Goal: Find specific page/section: Find specific page/section

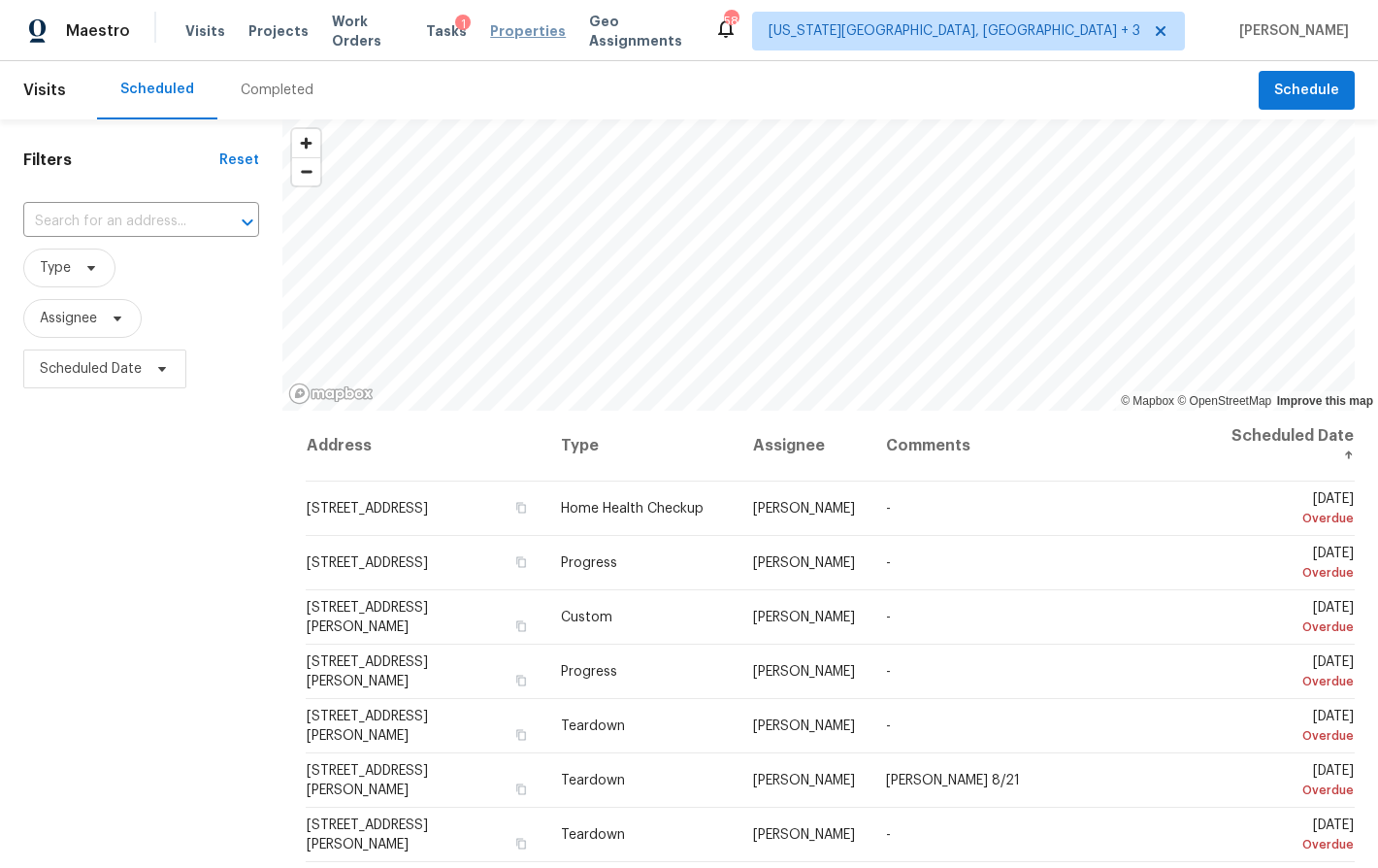
click at [542, 32] on span "Properties" at bounding box center [528, 30] width 76 height 19
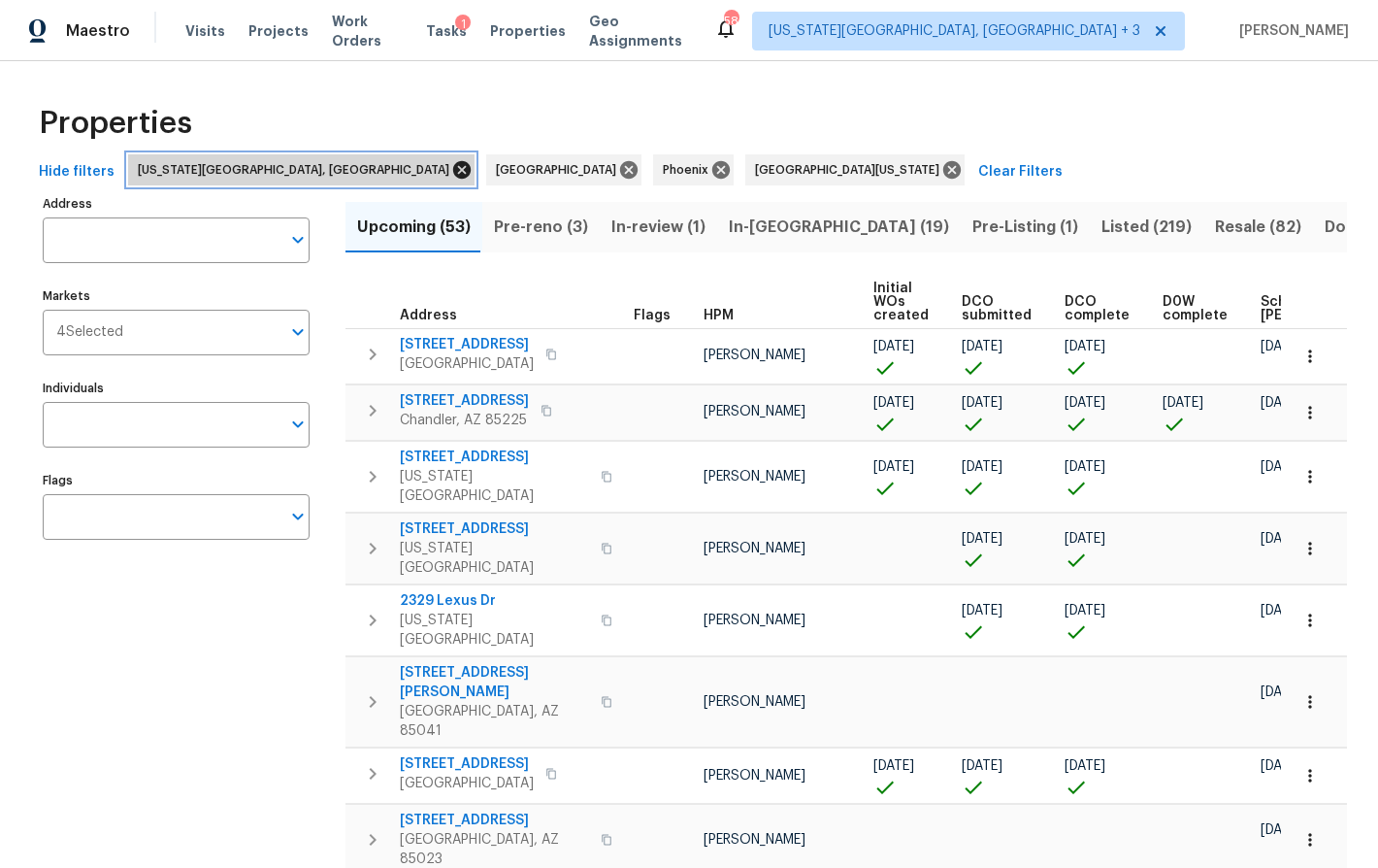
click at [451, 166] on icon at bounding box center [461, 170] width 21 height 21
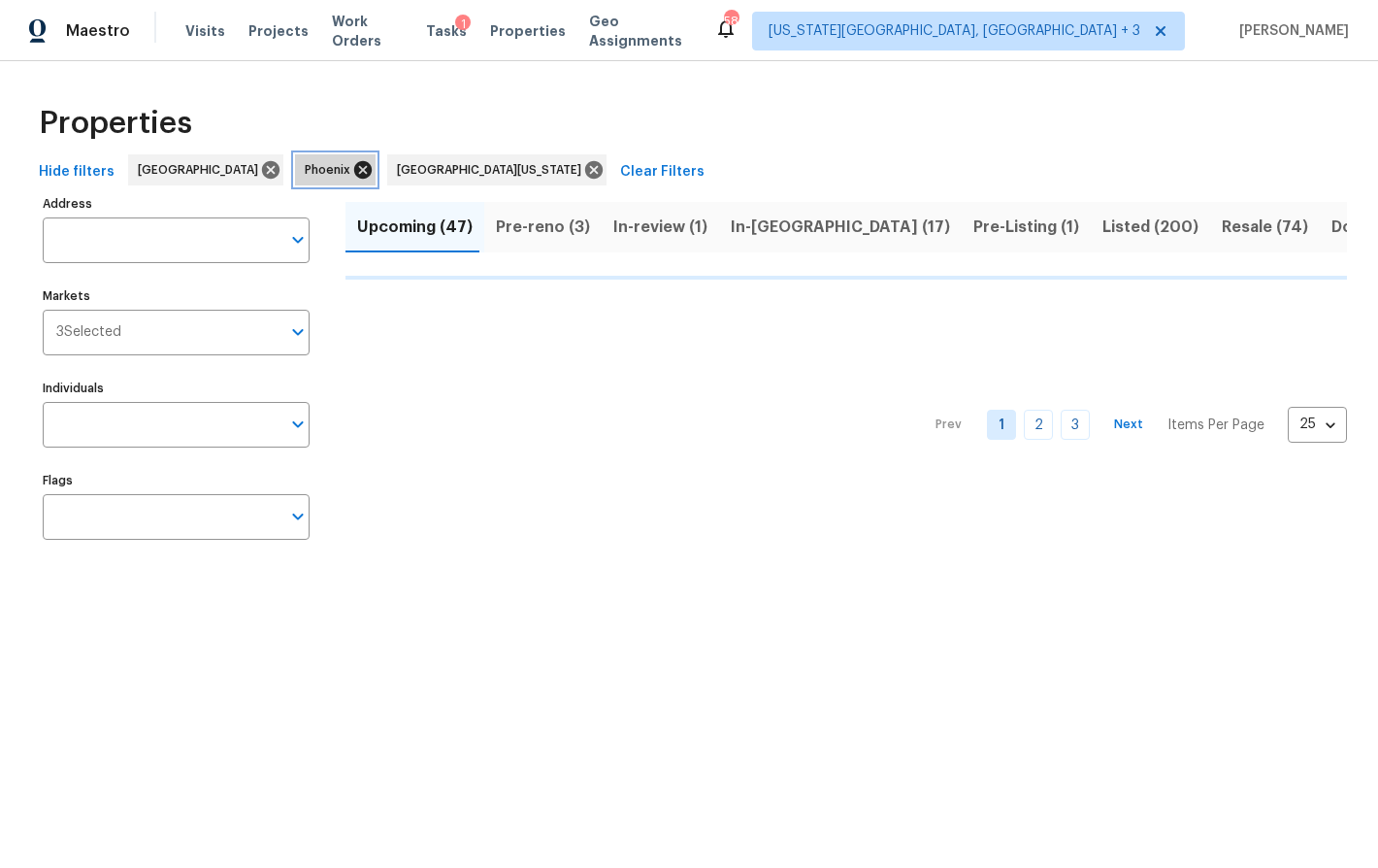
click at [352, 172] on icon at bounding box center [362, 170] width 21 height 21
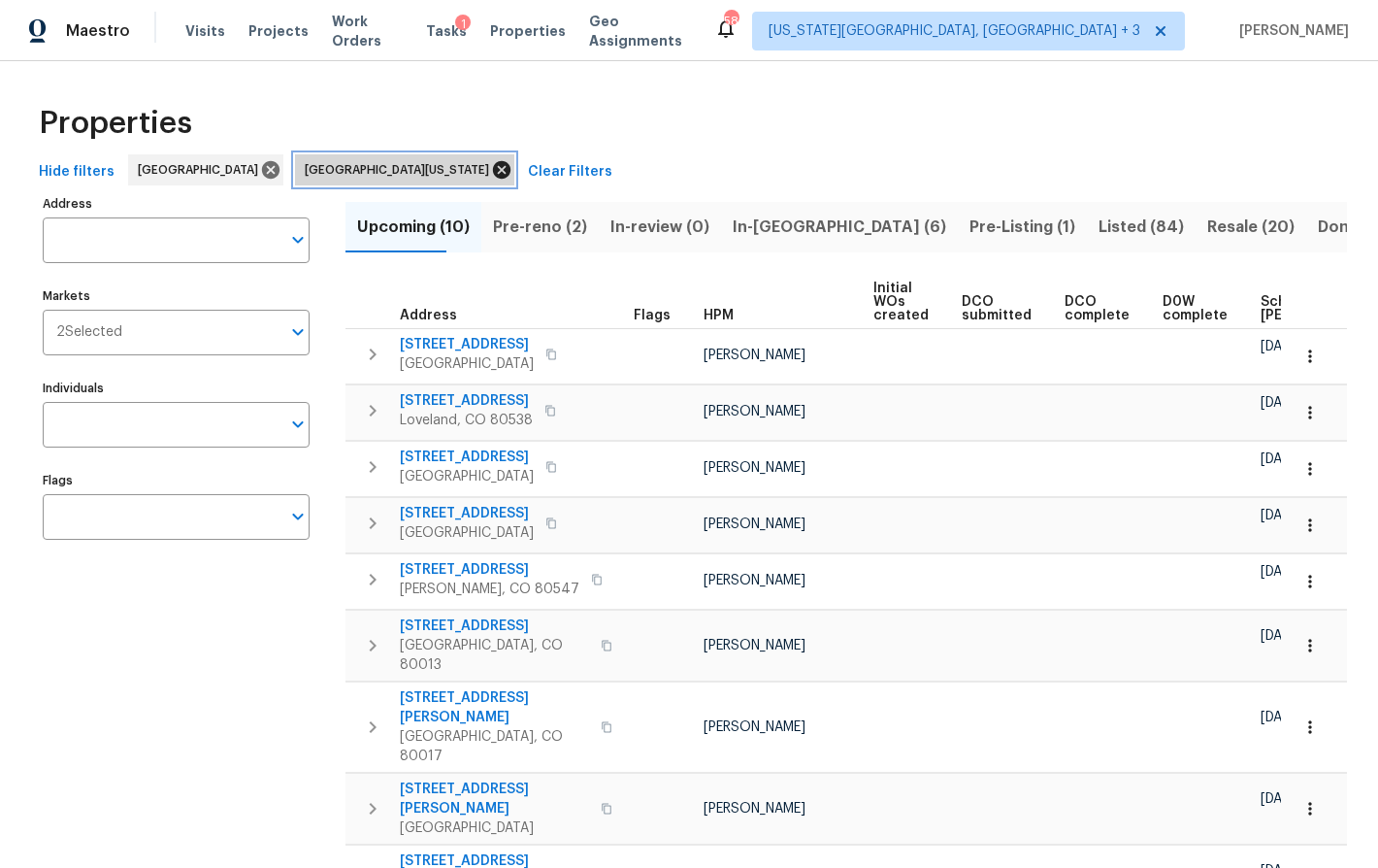
click at [493, 164] on icon at bounding box center [502, 170] width 18 height 18
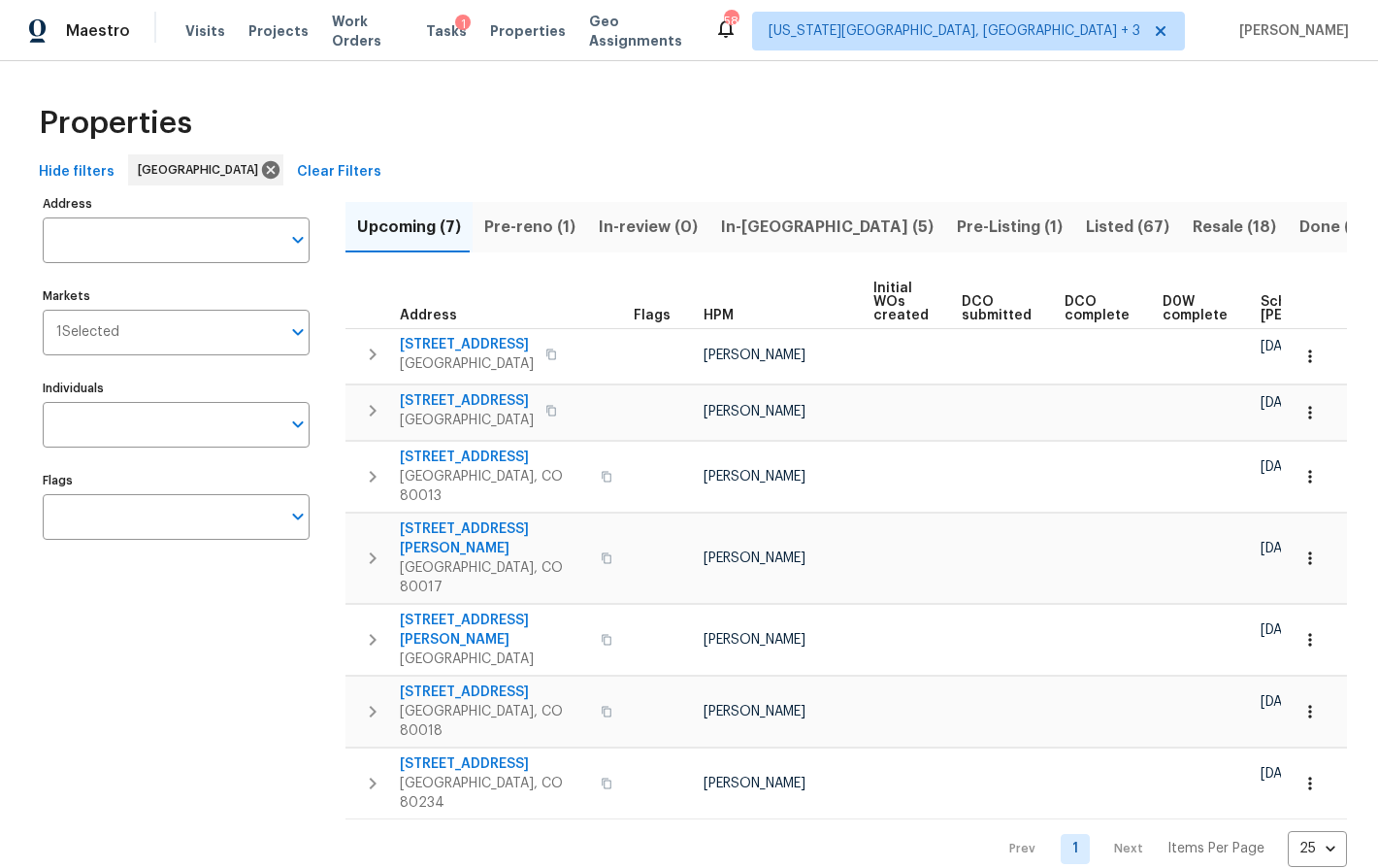
click at [1087, 214] on span "Listed (67)" at bounding box center [1129, 226] width 84 height 27
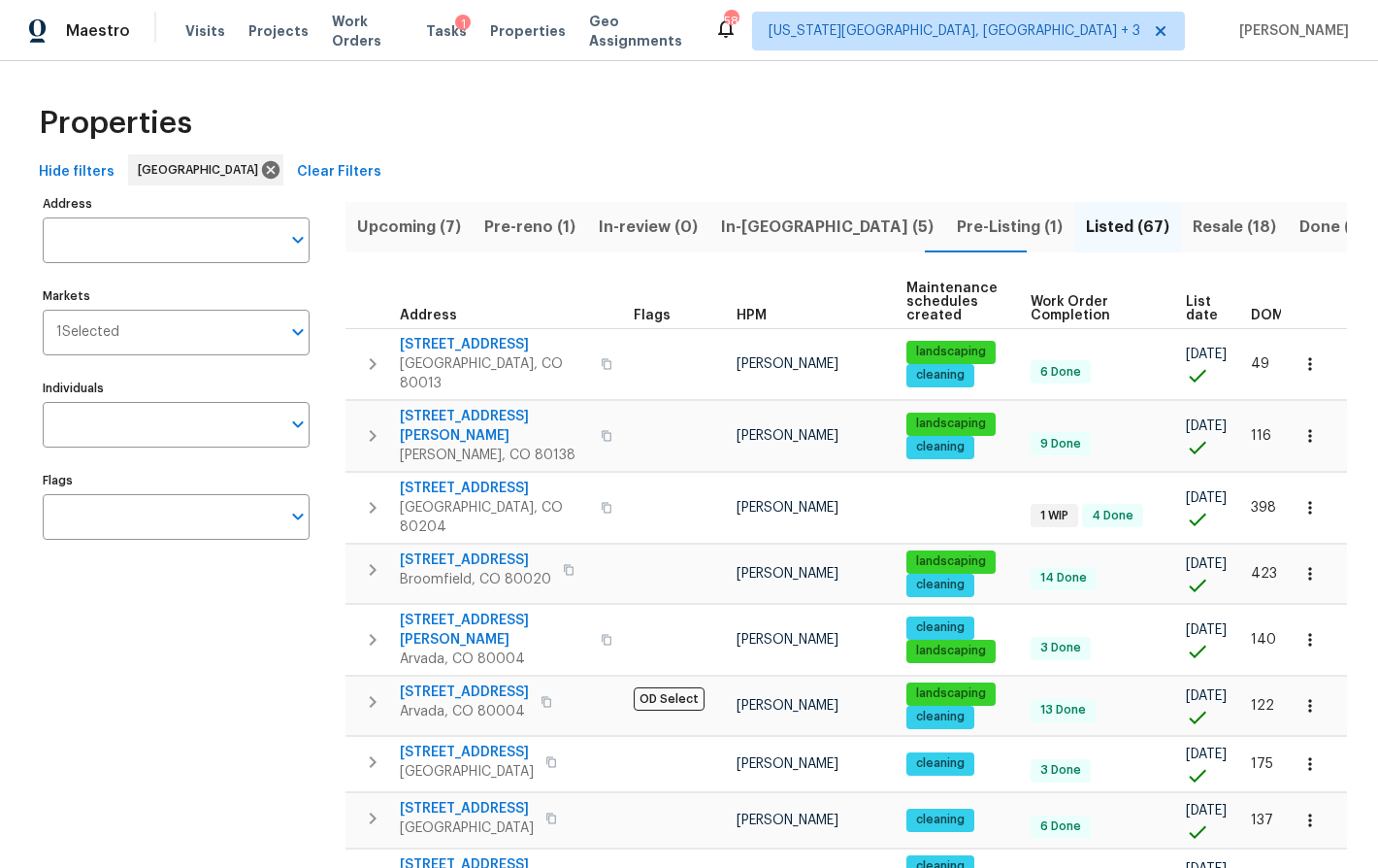
click at [1186, 298] on span "List date" at bounding box center [1202, 308] width 32 height 27
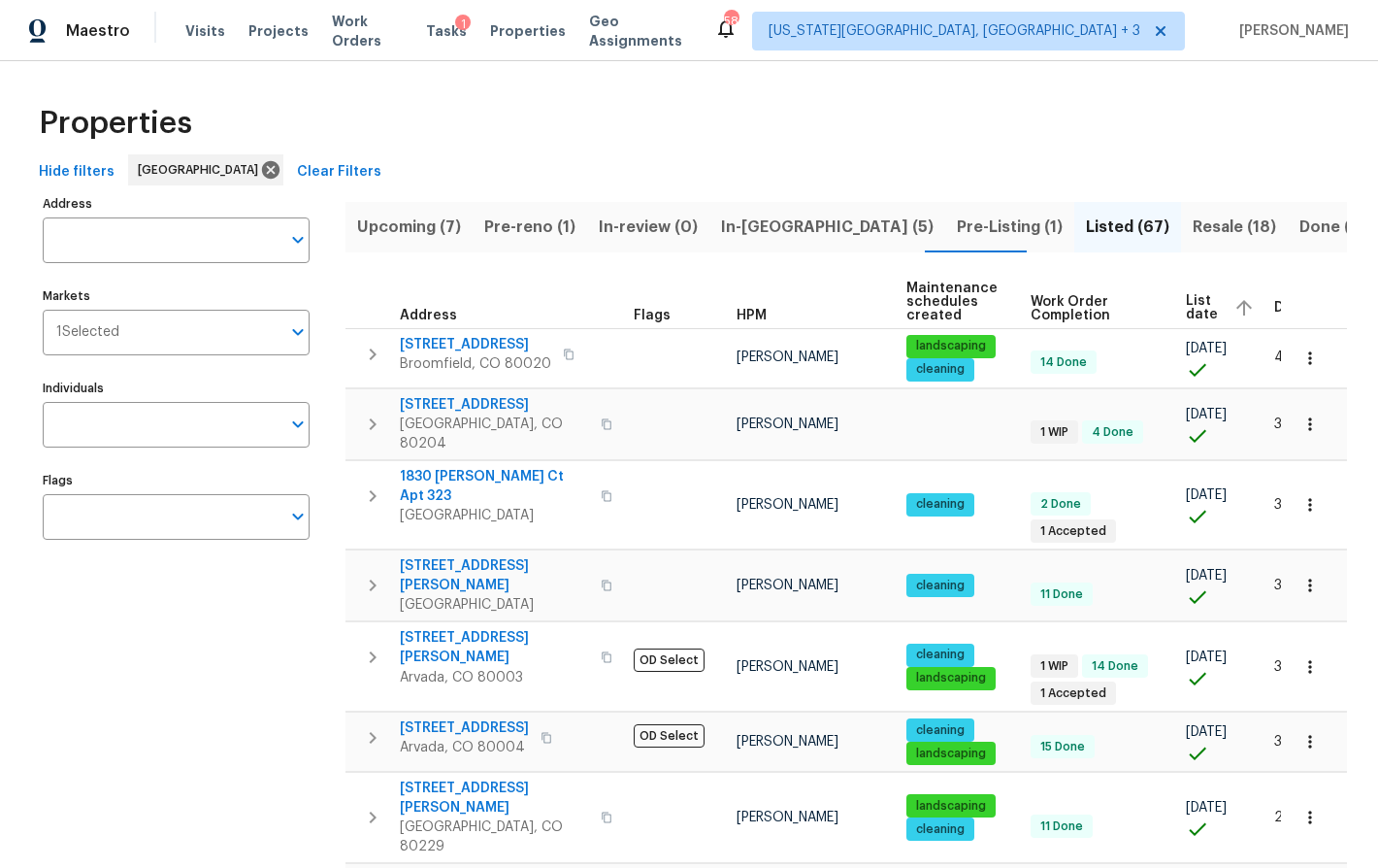
click at [1186, 307] on span "List date" at bounding box center [1202, 307] width 32 height 27
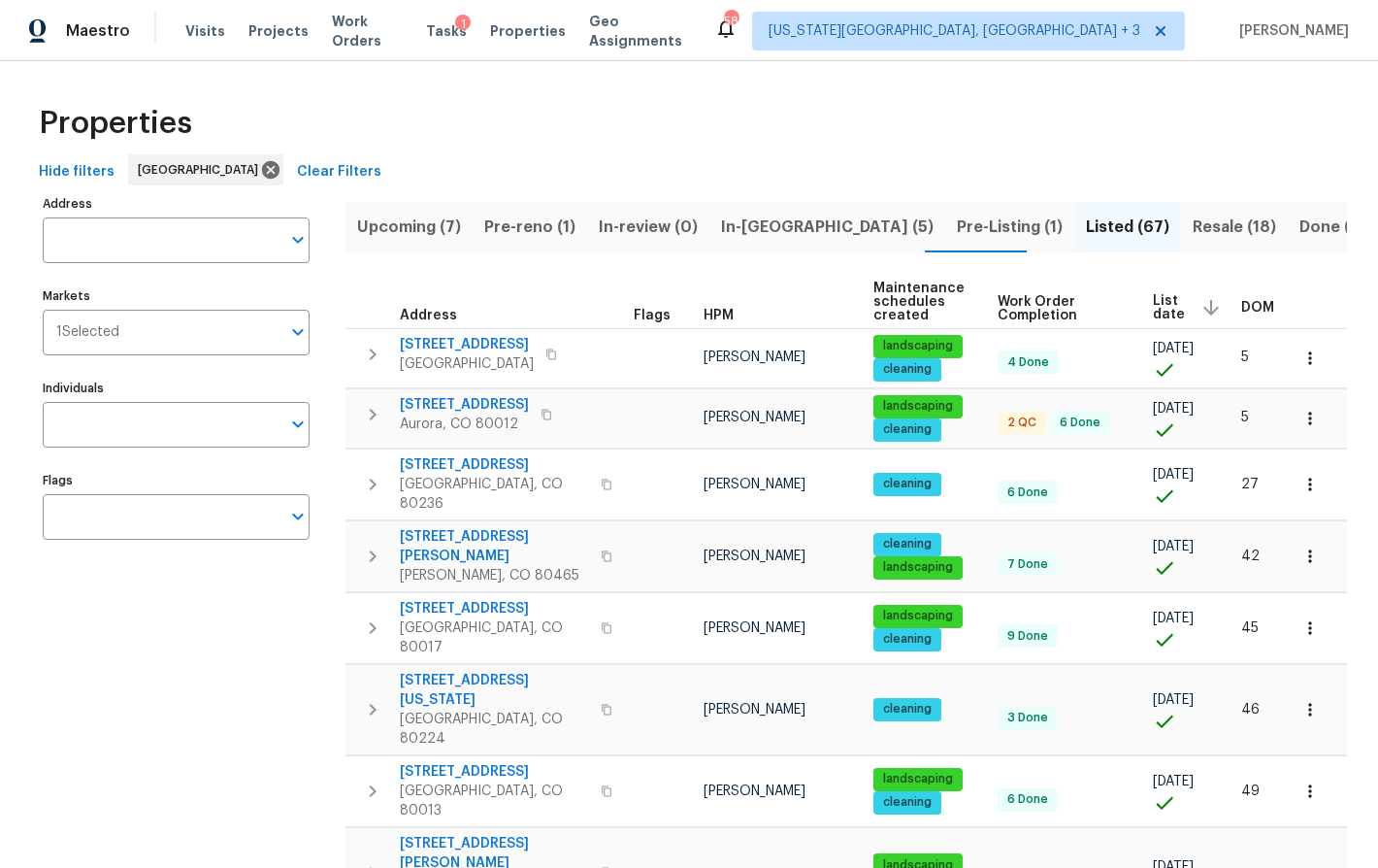
click at [957, 226] on span "Pre-Listing (1)" at bounding box center [1010, 226] width 106 height 27
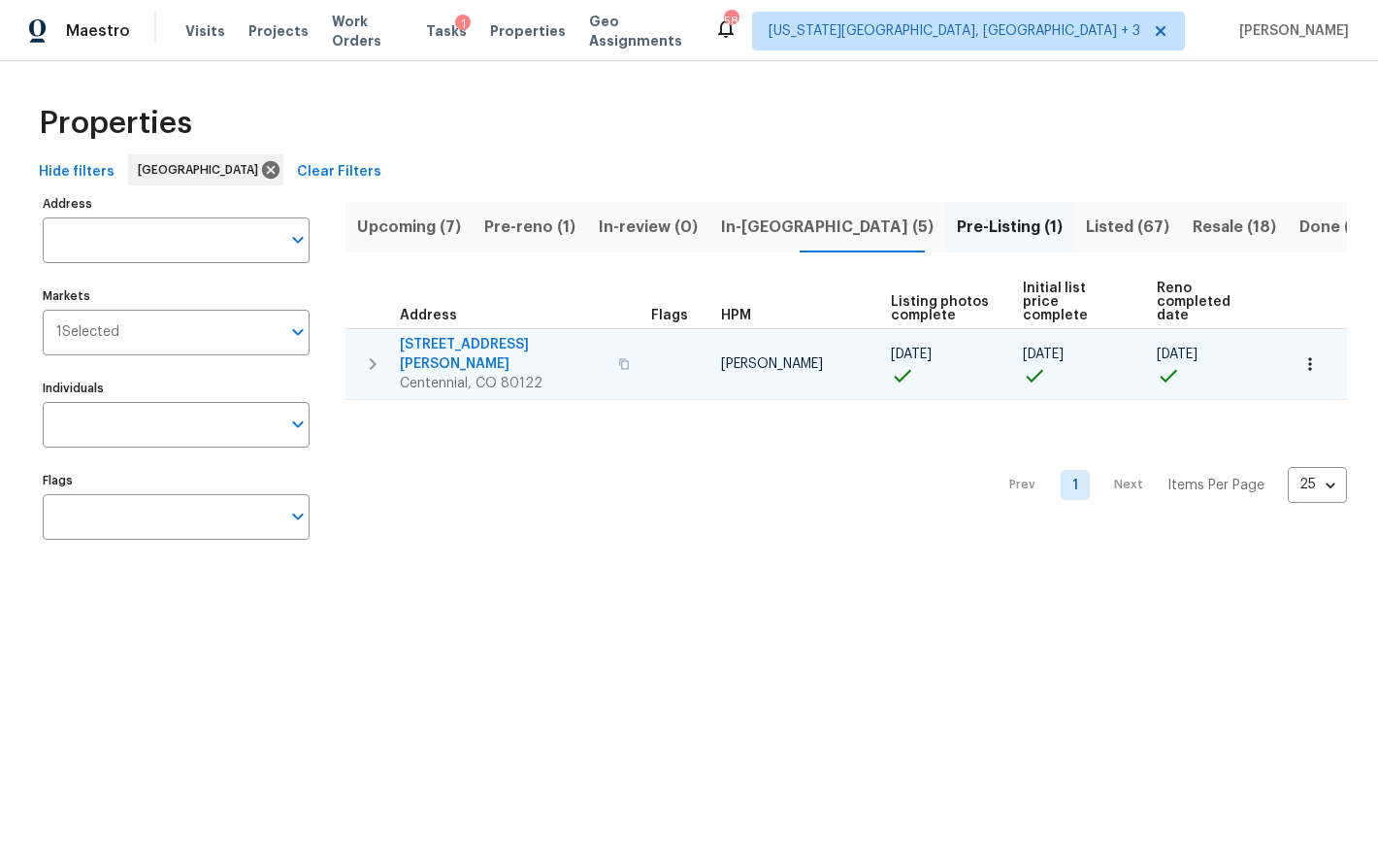
click at [480, 335] on span "7604 S Steele St" at bounding box center [503, 354] width 207 height 39
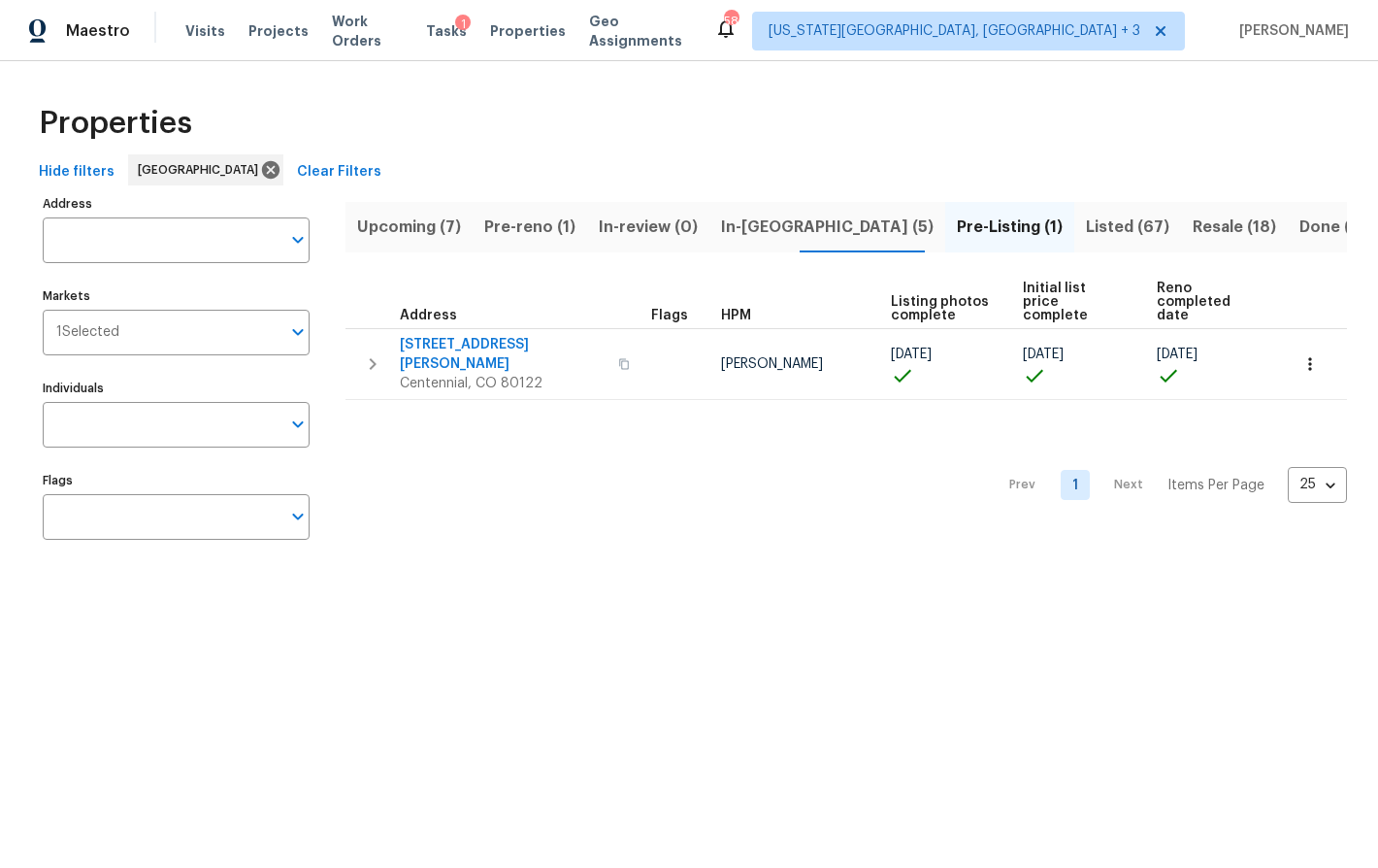
click at [1087, 223] on span "Listed (67)" at bounding box center [1129, 226] width 84 height 27
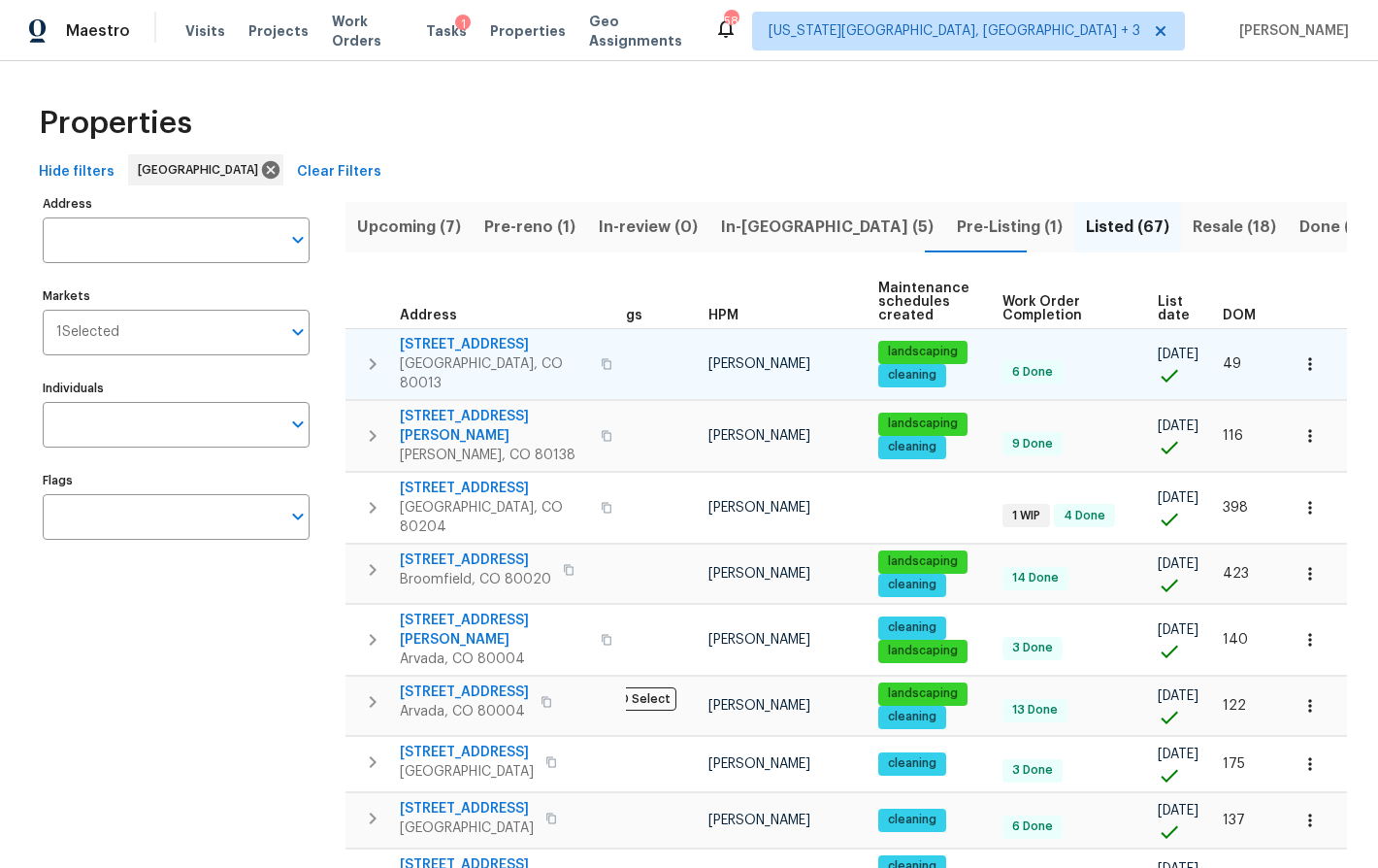
scroll to position [0, 43]
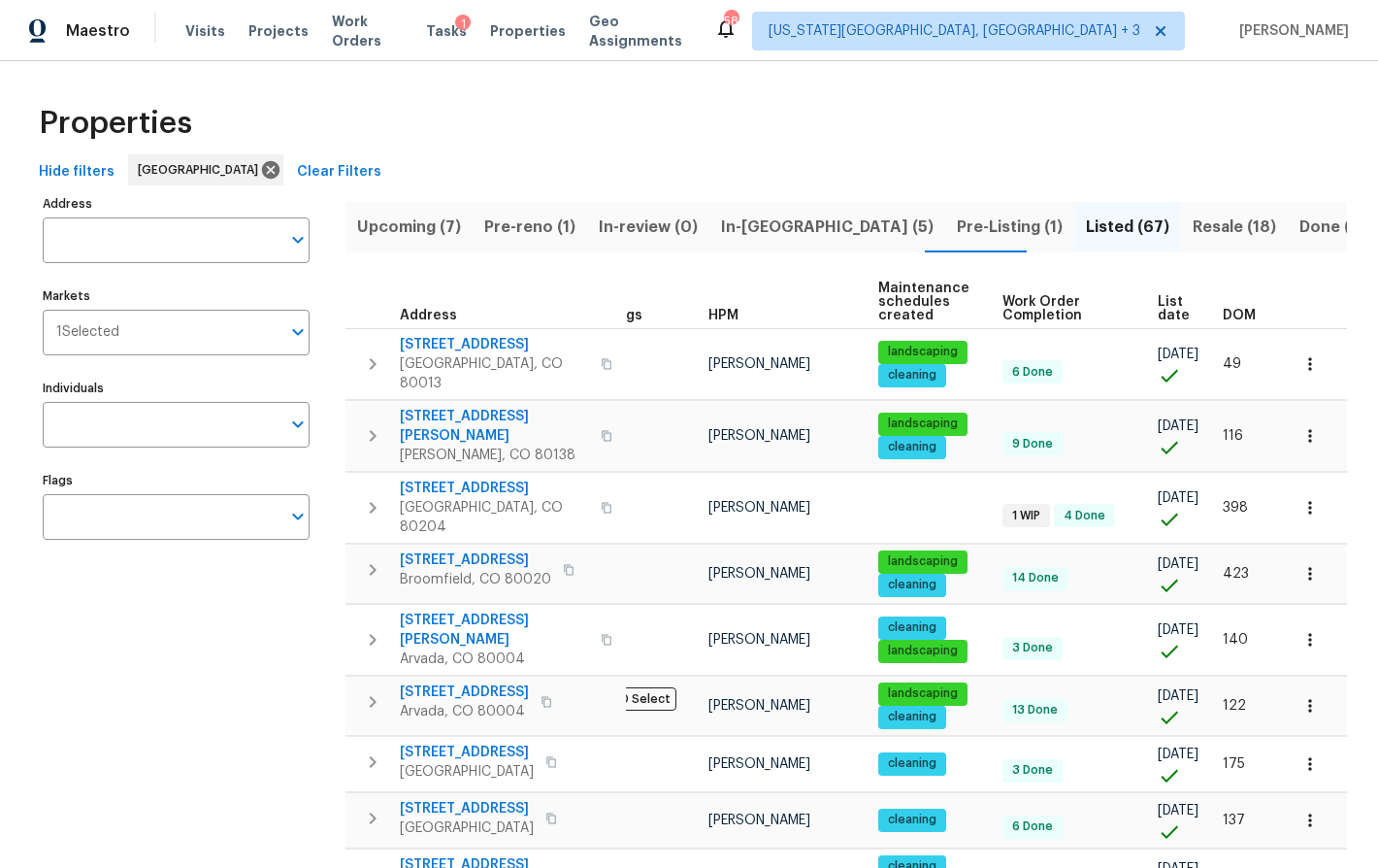
click at [1158, 309] on span "List date" at bounding box center [1174, 308] width 32 height 27
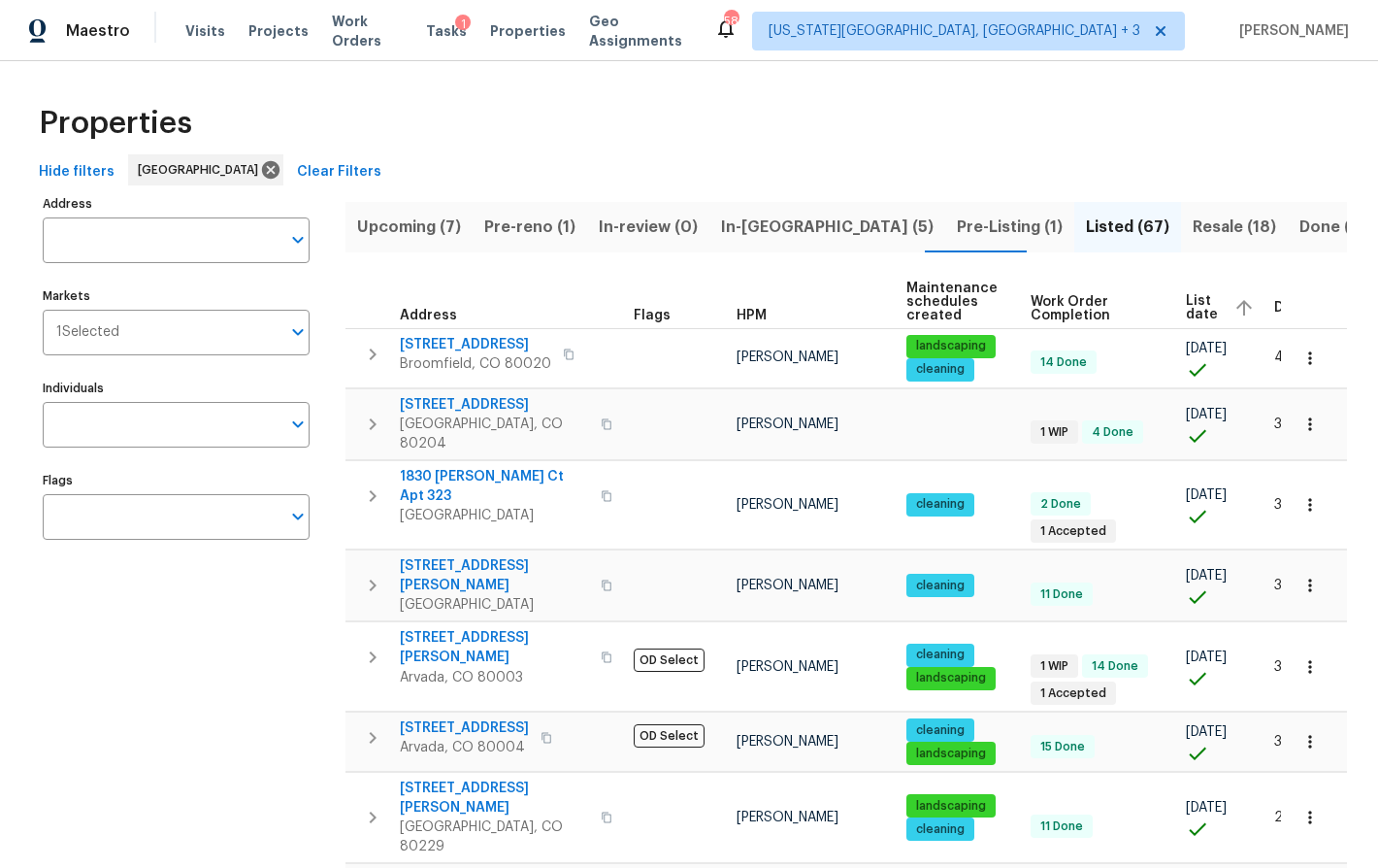
click at [1186, 305] on span "List date" at bounding box center [1202, 307] width 32 height 27
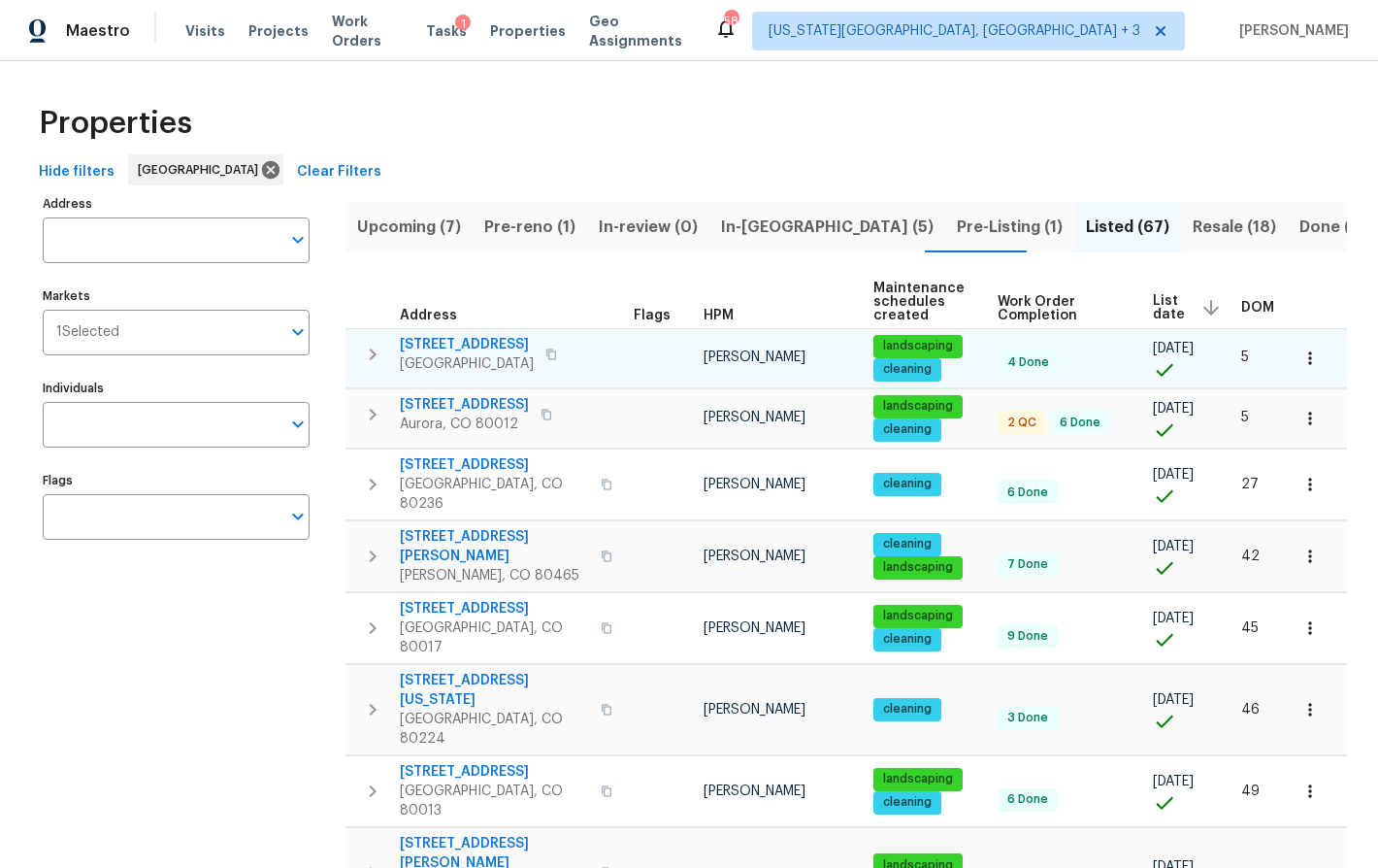
click at [490, 365] on span "Commerce City, CO 80603" at bounding box center [467, 363] width 134 height 19
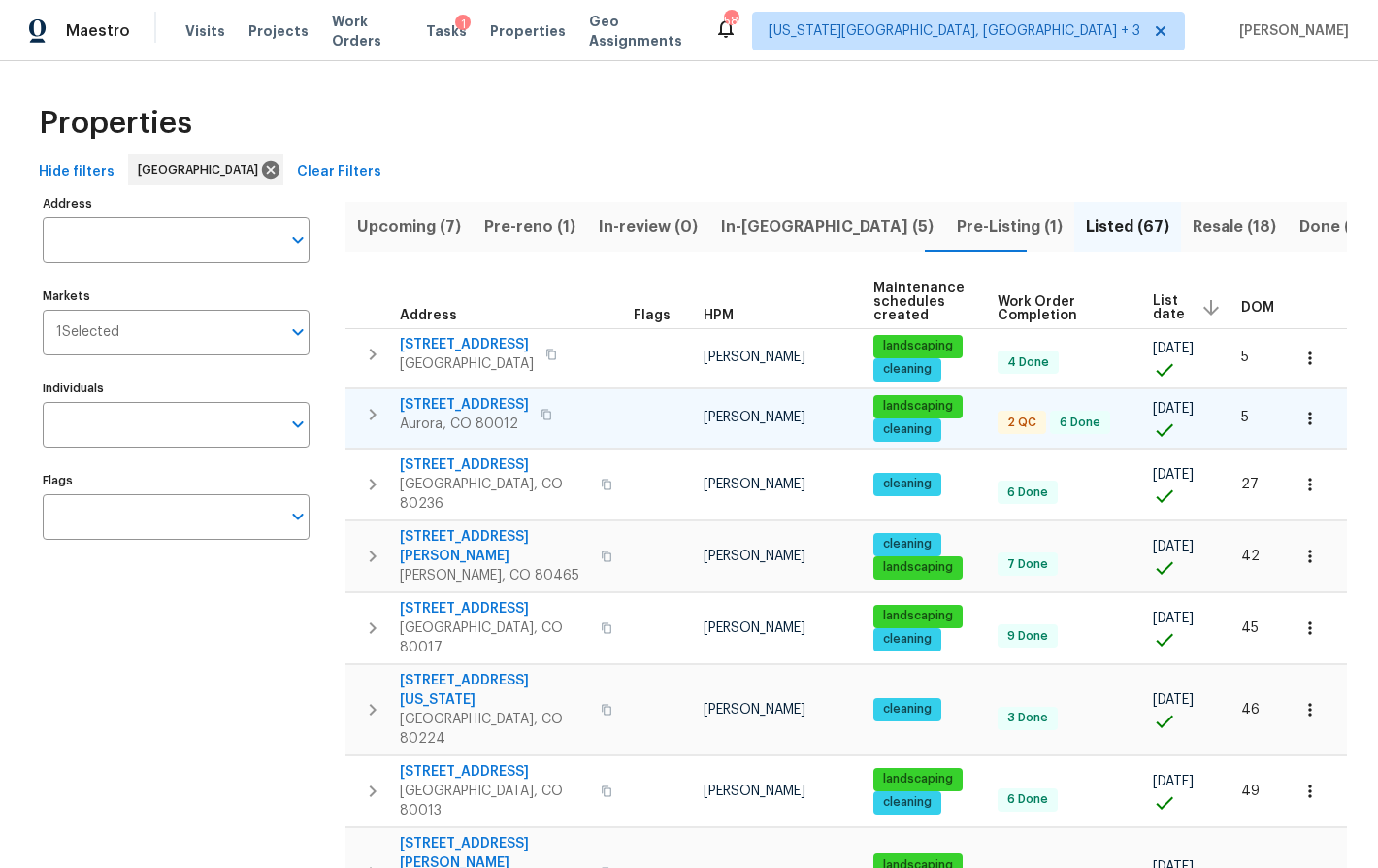
click at [487, 402] on span "345 S Xanadu St" at bounding box center [464, 404] width 129 height 19
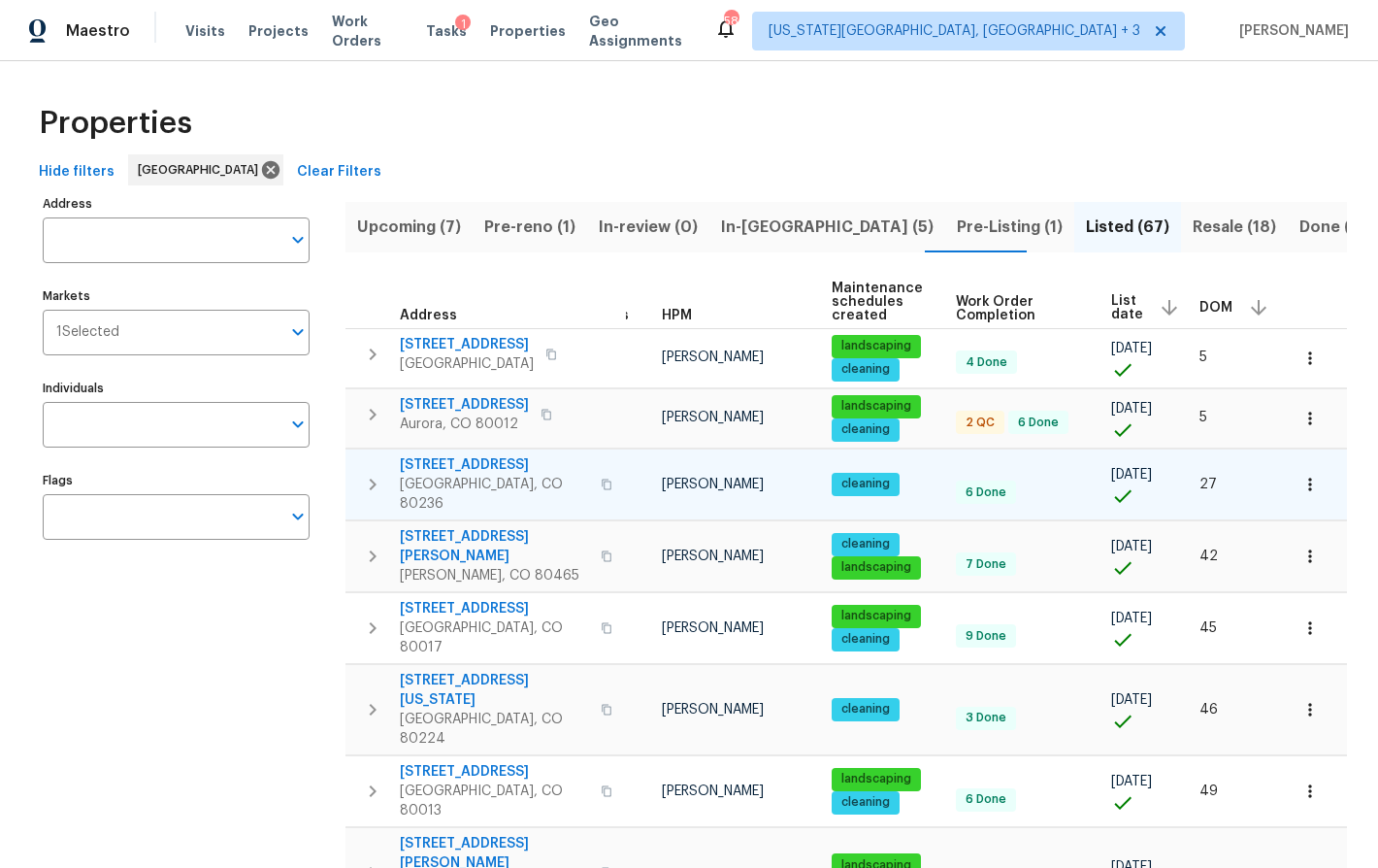
scroll to position [0, 22]
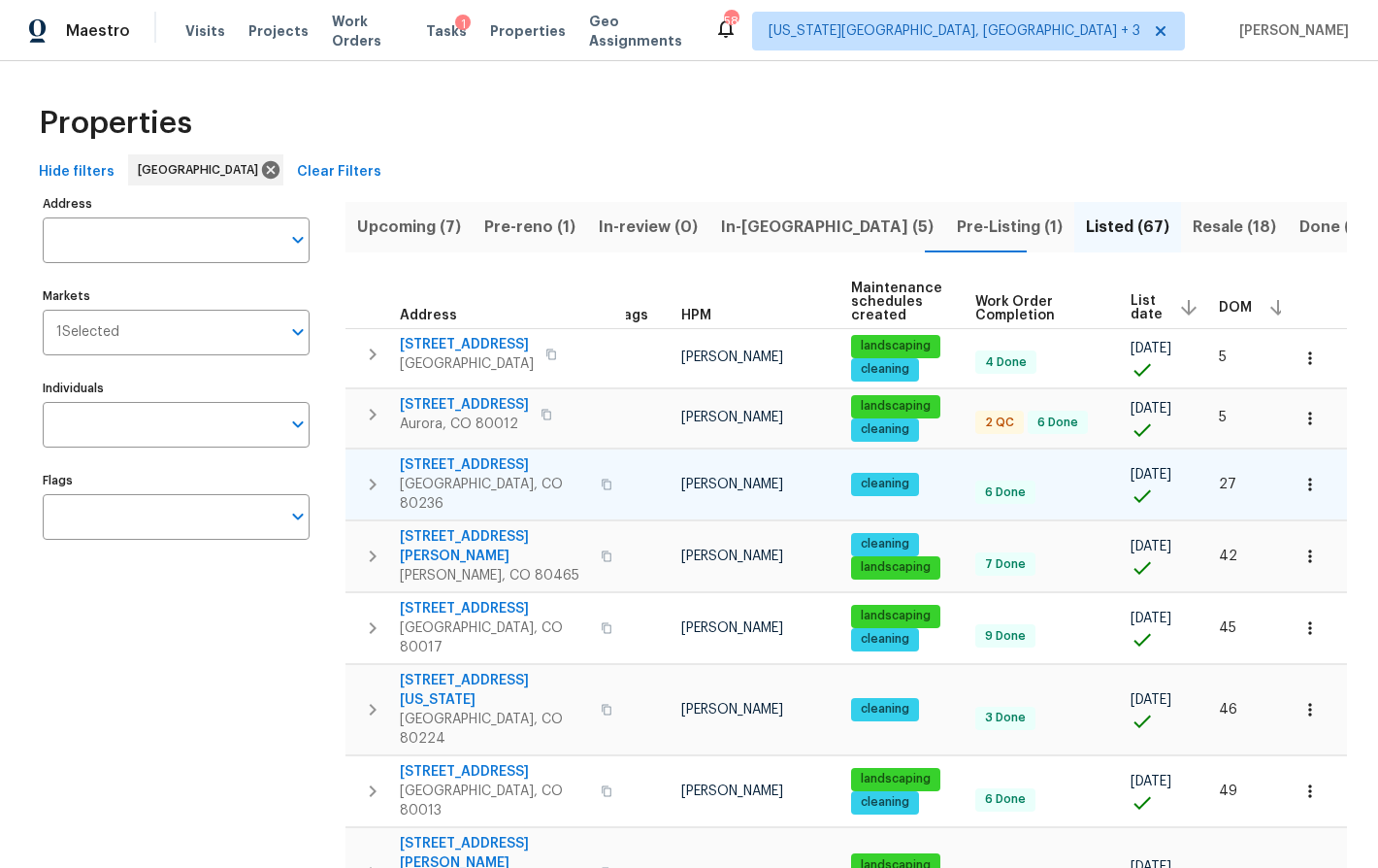
click at [482, 465] on span "3100 S Federal Blvd Apt 110" at bounding box center [495, 464] width 190 height 19
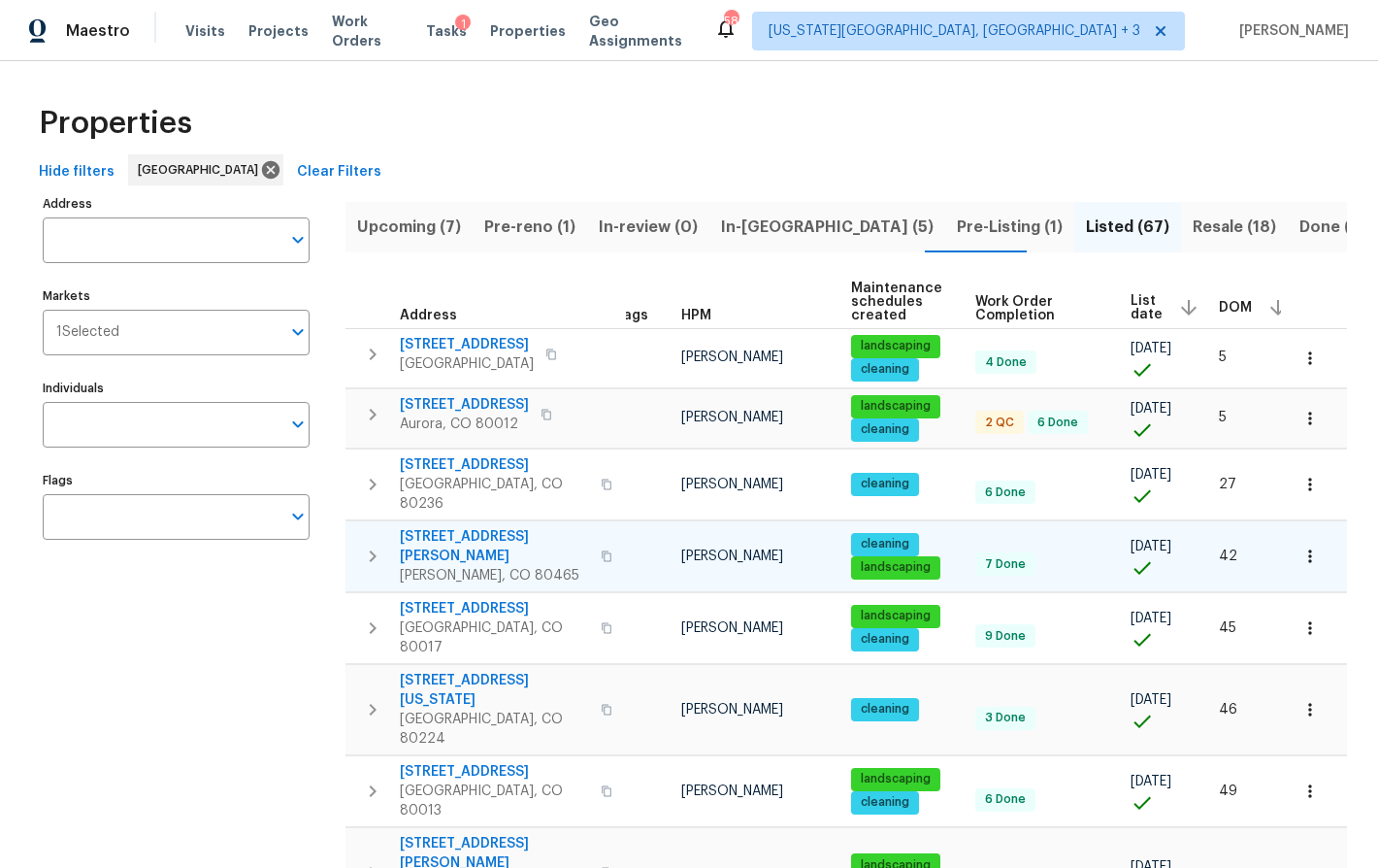
click at [440, 527] on span "4416 S Vivian St" at bounding box center [495, 546] width 190 height 39
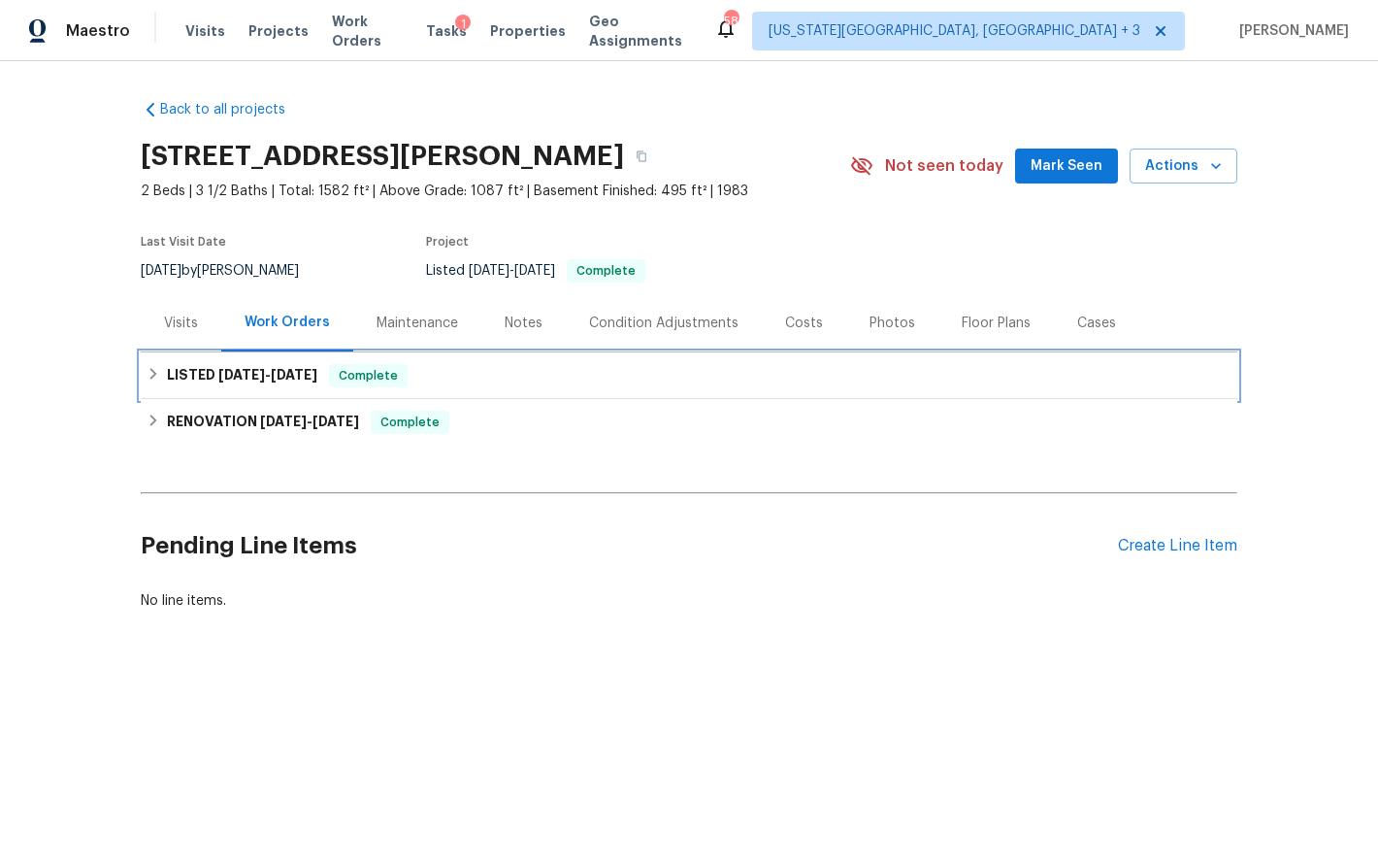
click at [151, 374] on icon at bounding box center [154, 374] width 7 height 12
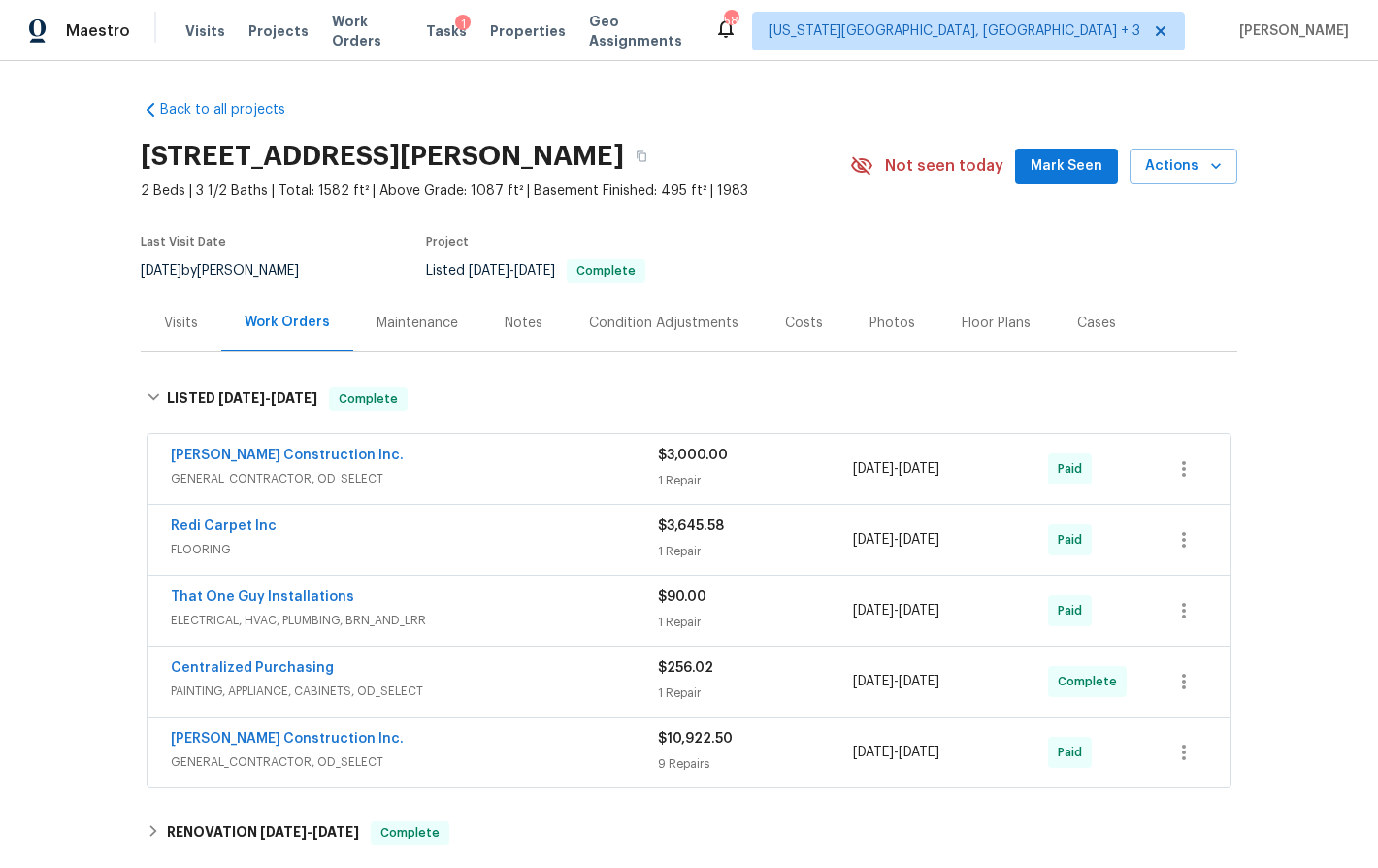
click at [794, 313] on div "Costs" at bounding box center [804, 322] width 38 height 19
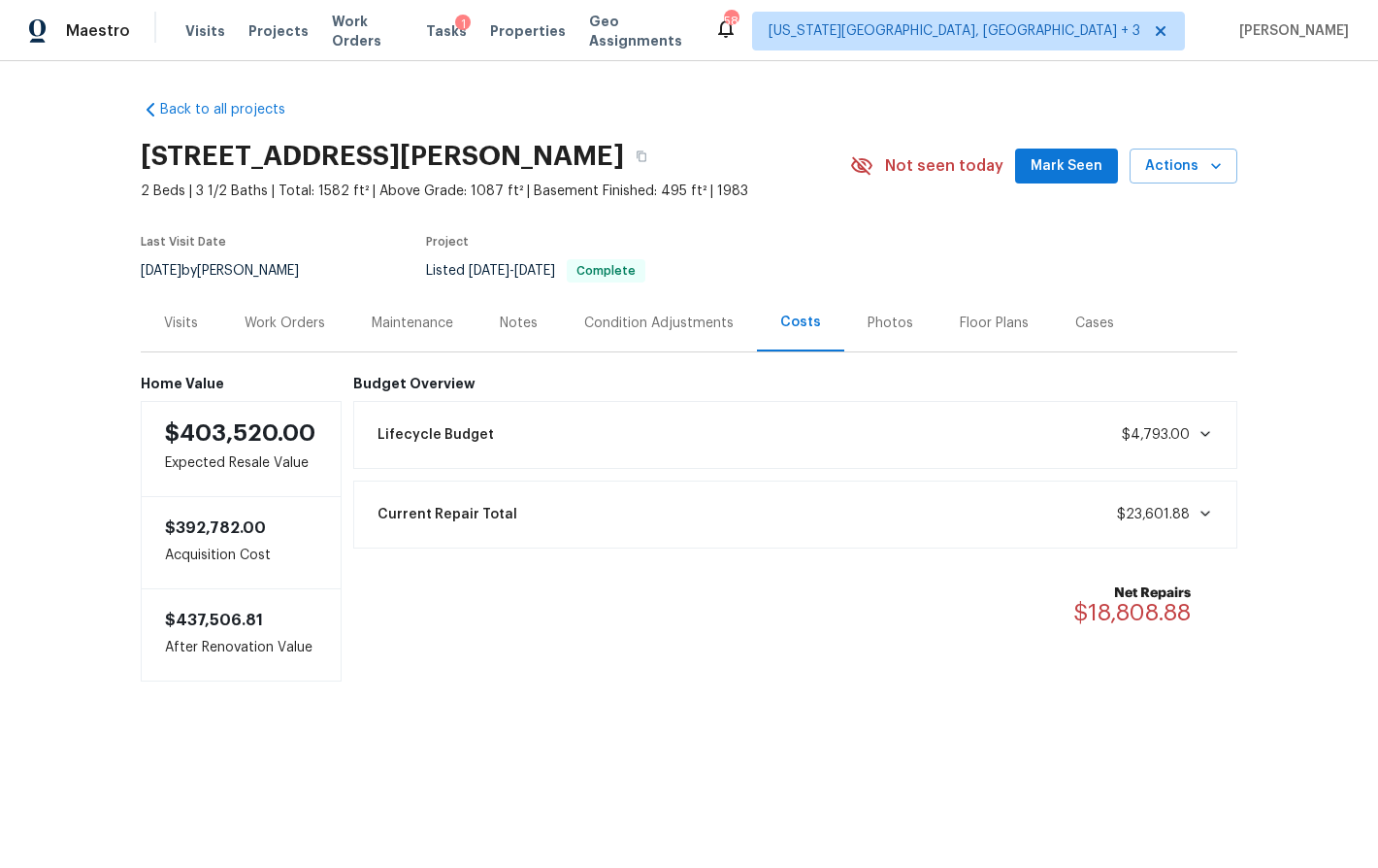
click at [266, 314] on div "Work Orders" at bounding box center [284, 322] width 81 height 19
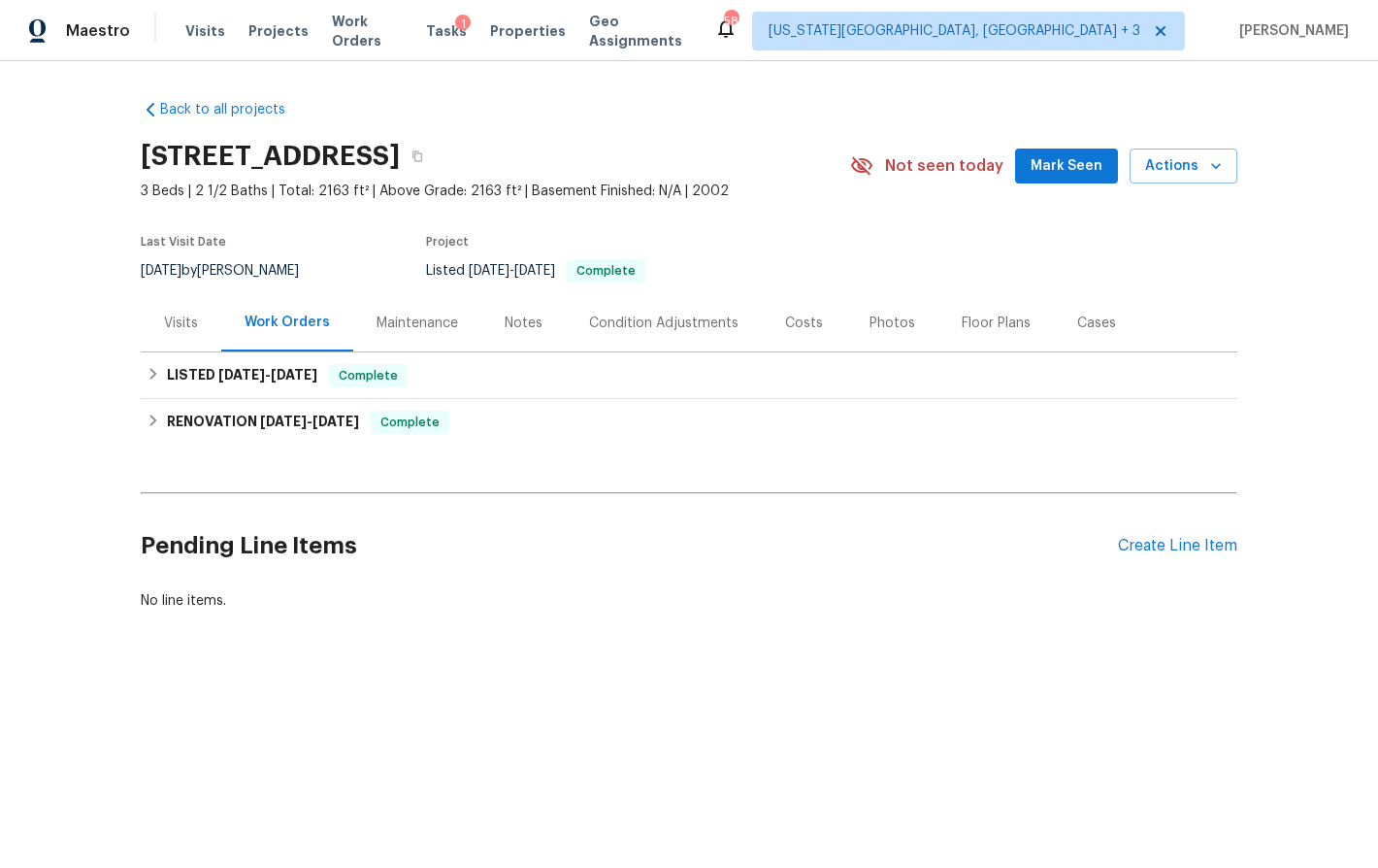
click at [783, 307] on div "Costs" at bounding box center [804, 322] width 85 height 57
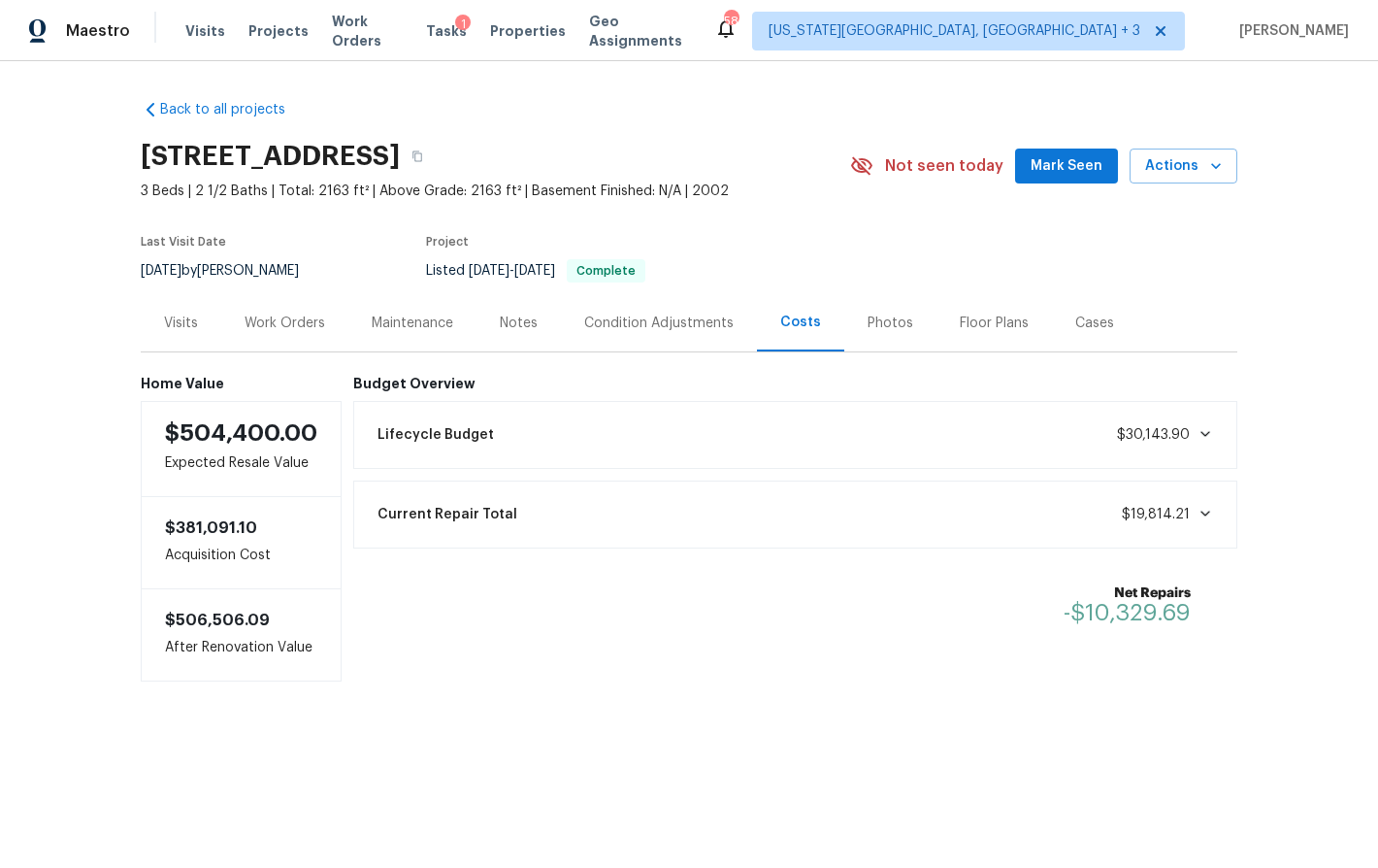
click at [677, 316] on div "Condition Adjustments" at bounding box center [660, 322] width 150 height 19
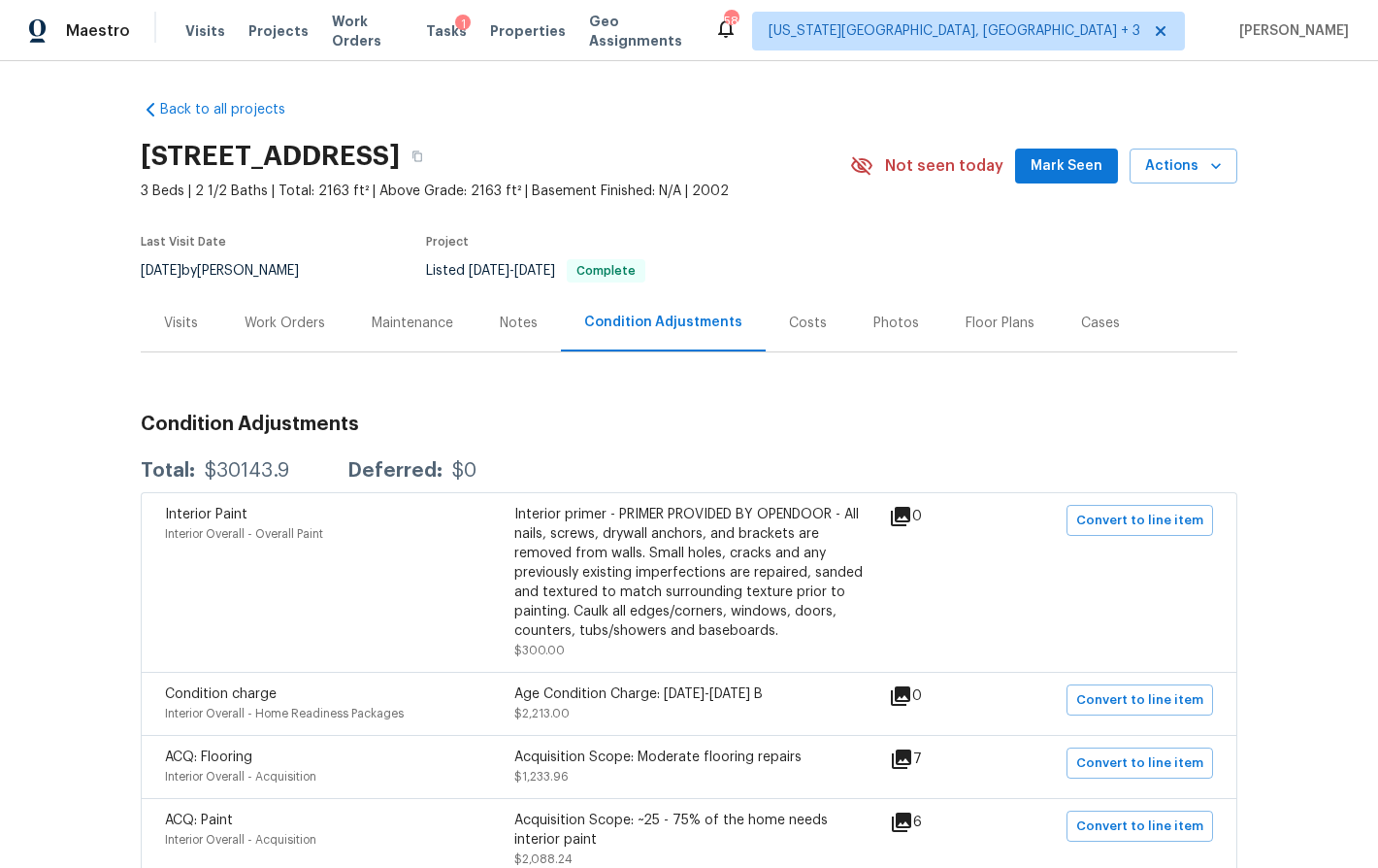
click at [276, 315] on div "Work Orders" at bounding box center [284, 322] width 81 height 19
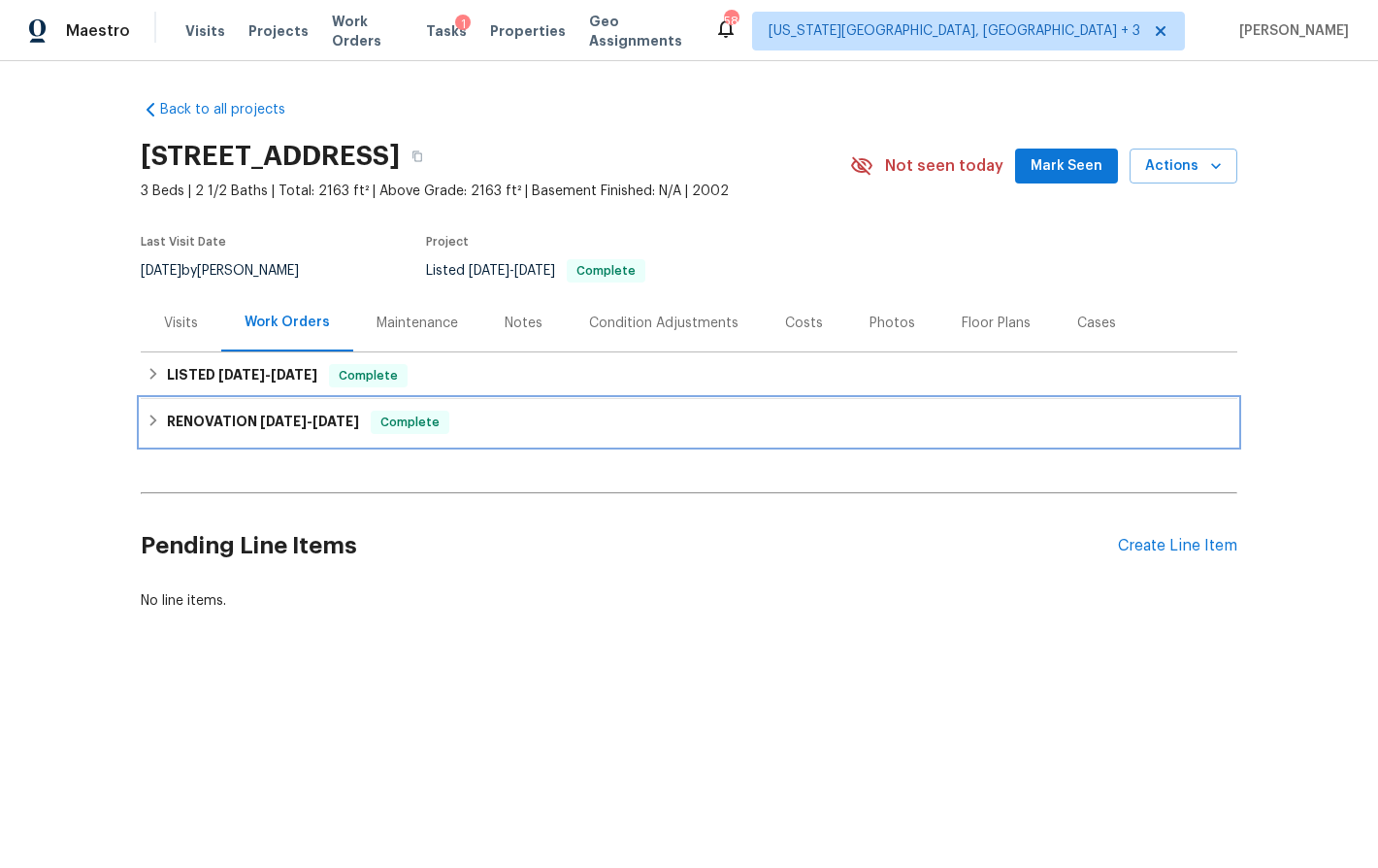
click at [149, 413] on icon at bounding box center [154, 420] width 14 height 14
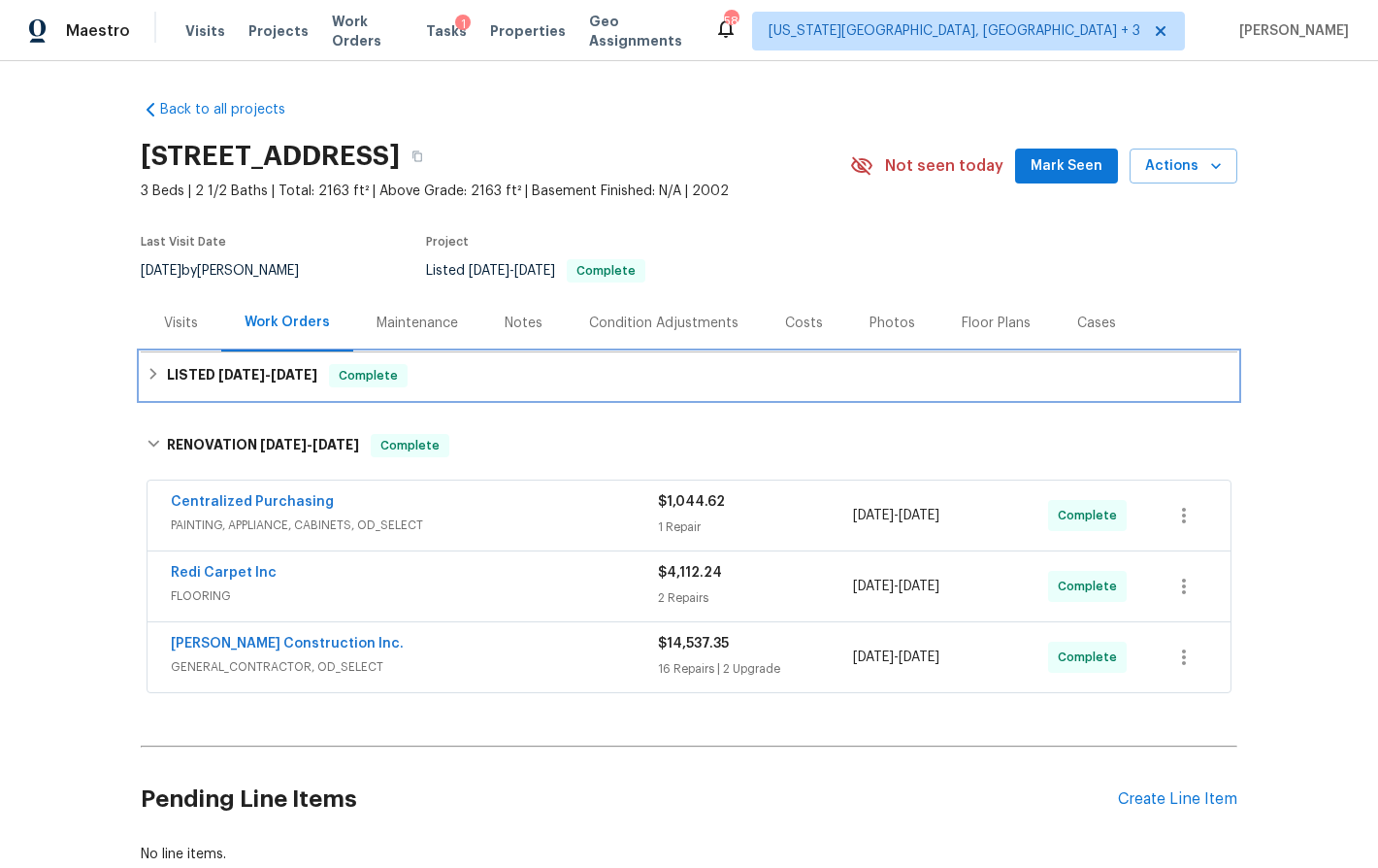
click at [147, 382] on div "LISTED 8/19/25 - 8/20/25 Complete" at bounding box center [689, 375] width 1086 height 23
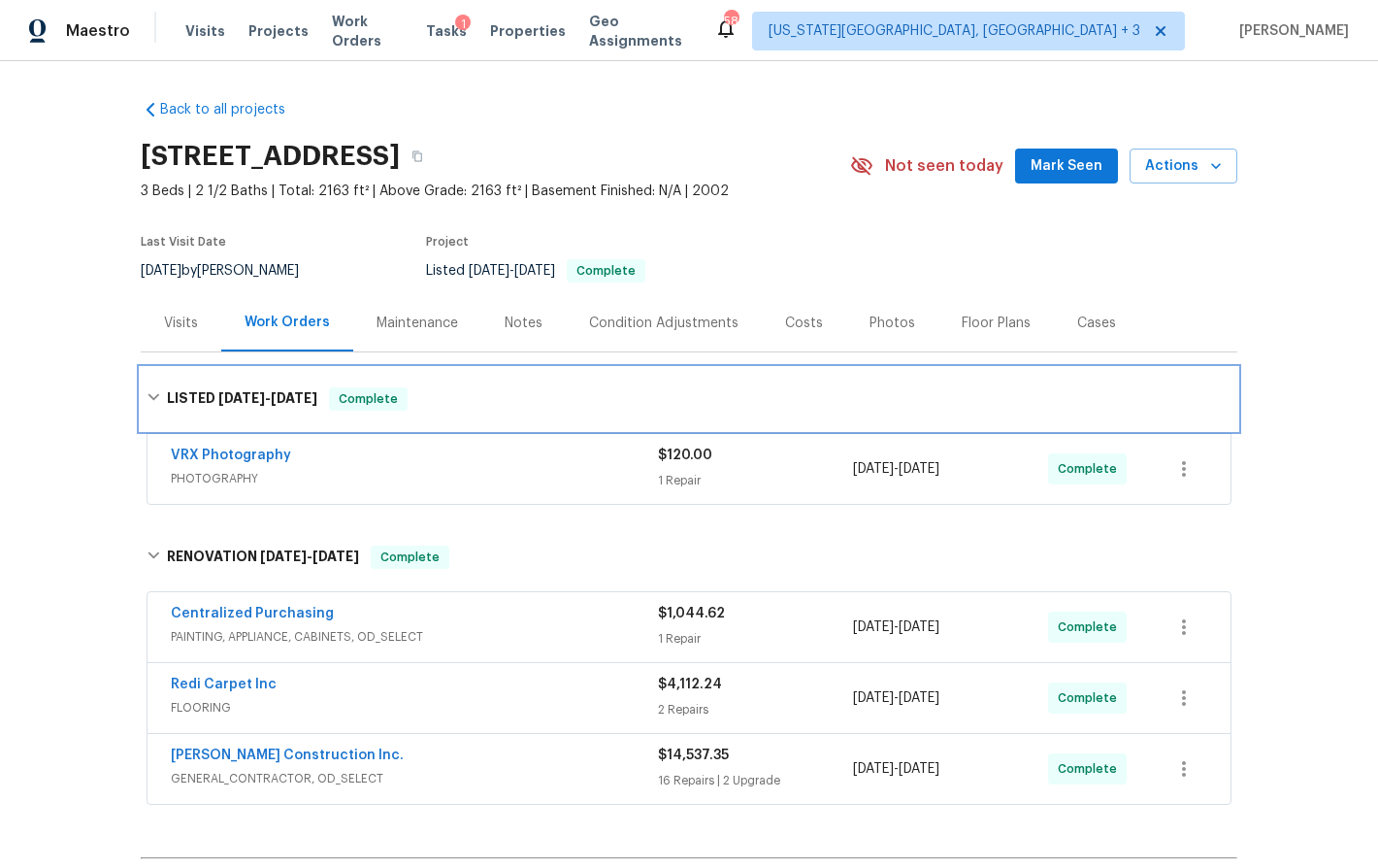
click at [147, 382] on div "LISTED 8/19/25 - 8/20/25 Complete" at bounding box center [689, 399] width 1097 height 62
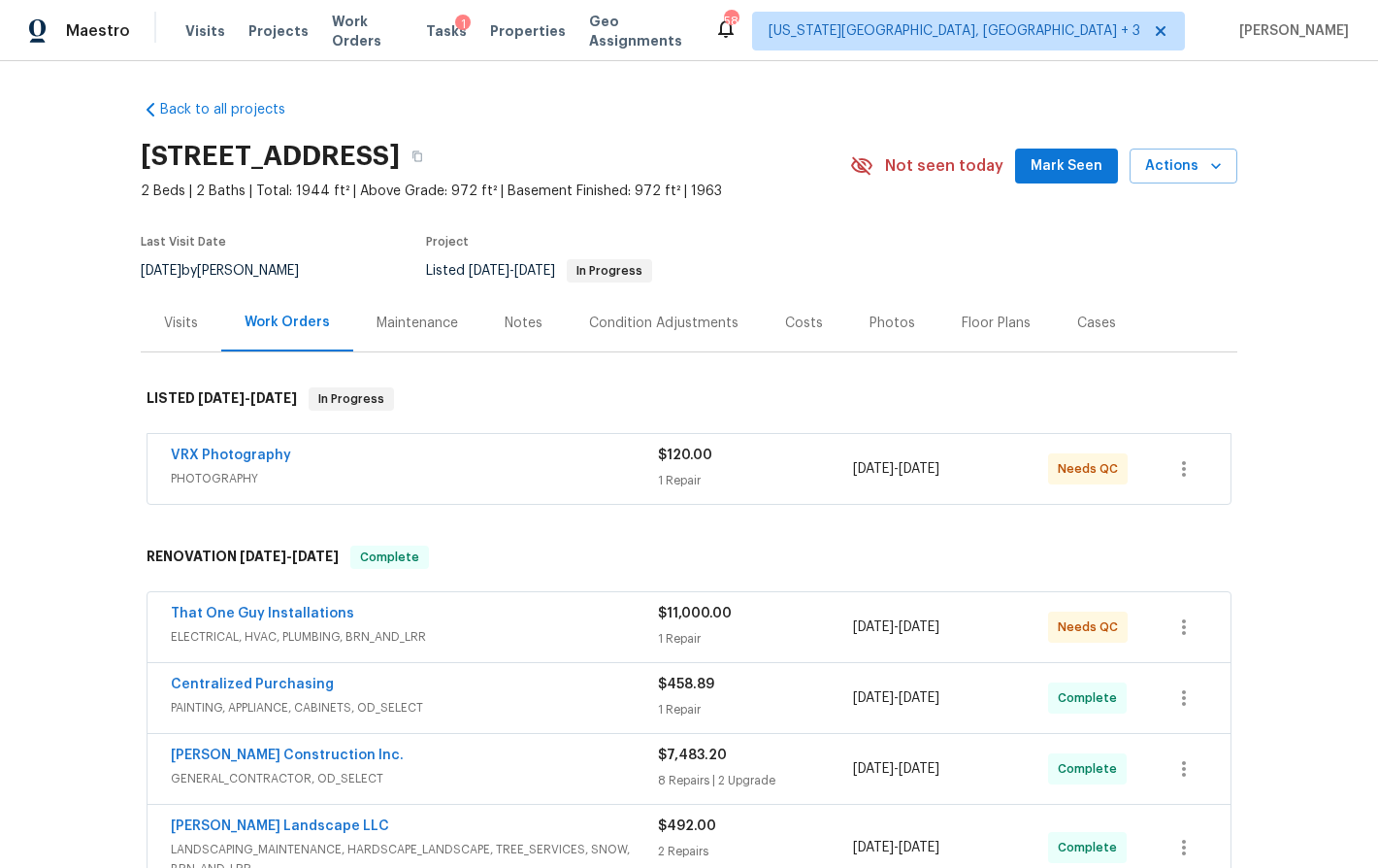
click at [785, 325] on div "Costs" at bounding box center [804, 322] width 38 height 19
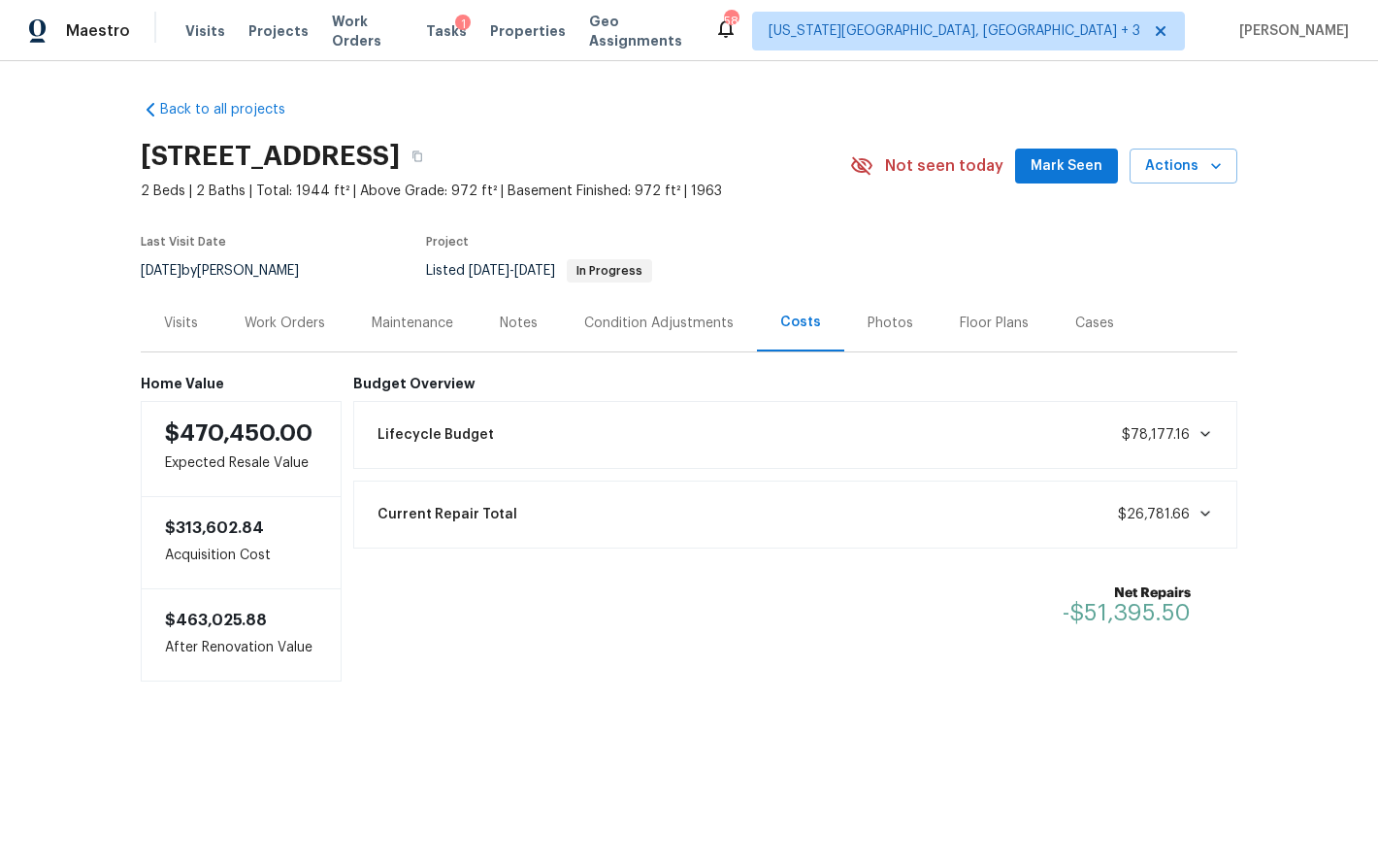
click at [285, 326] on div "Work Orders" at bounding box center [284, 322] width 81 height 19
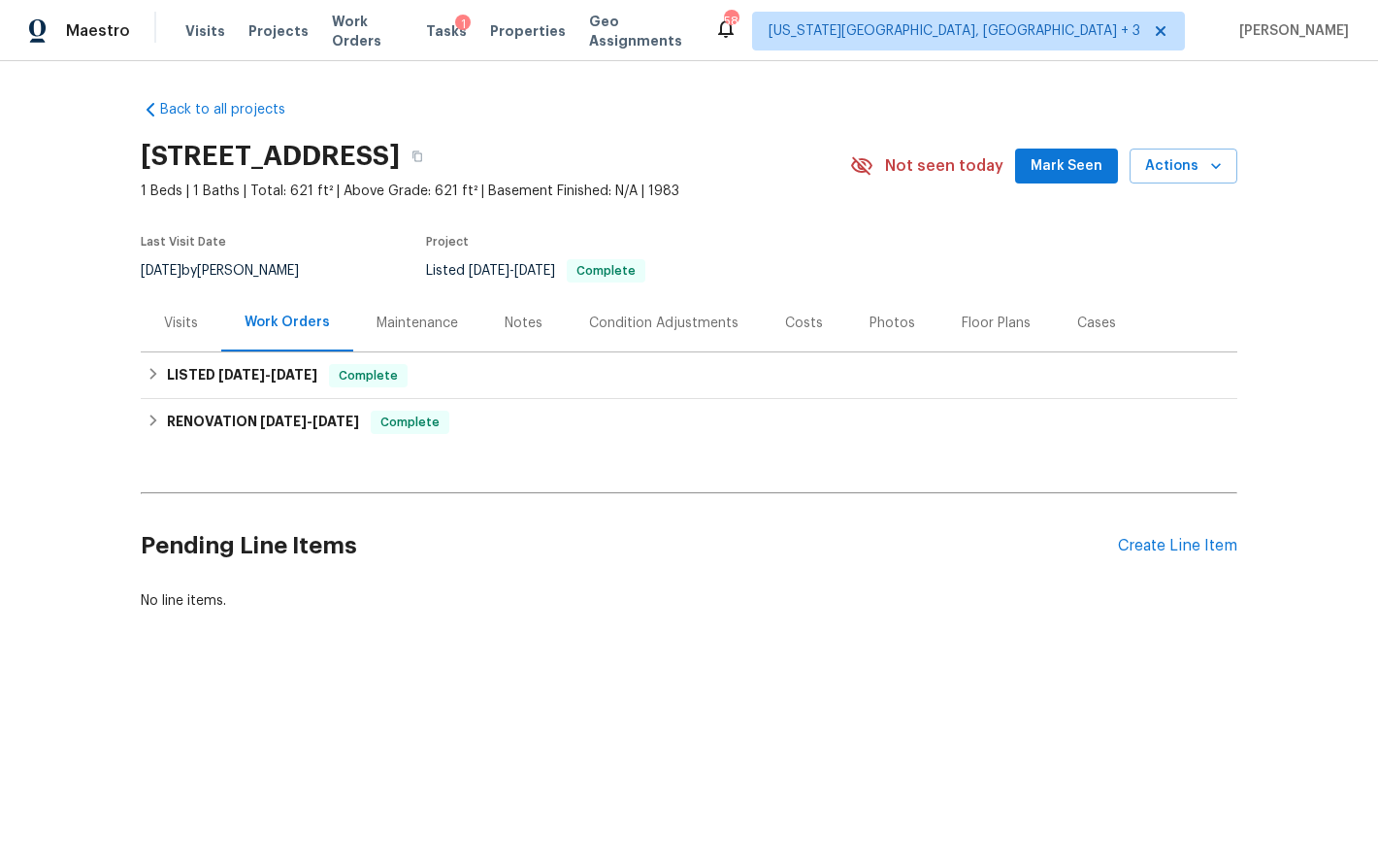
click at [799, 320] on div "Costs" at bounding box center [804, 322] width 38 height 19
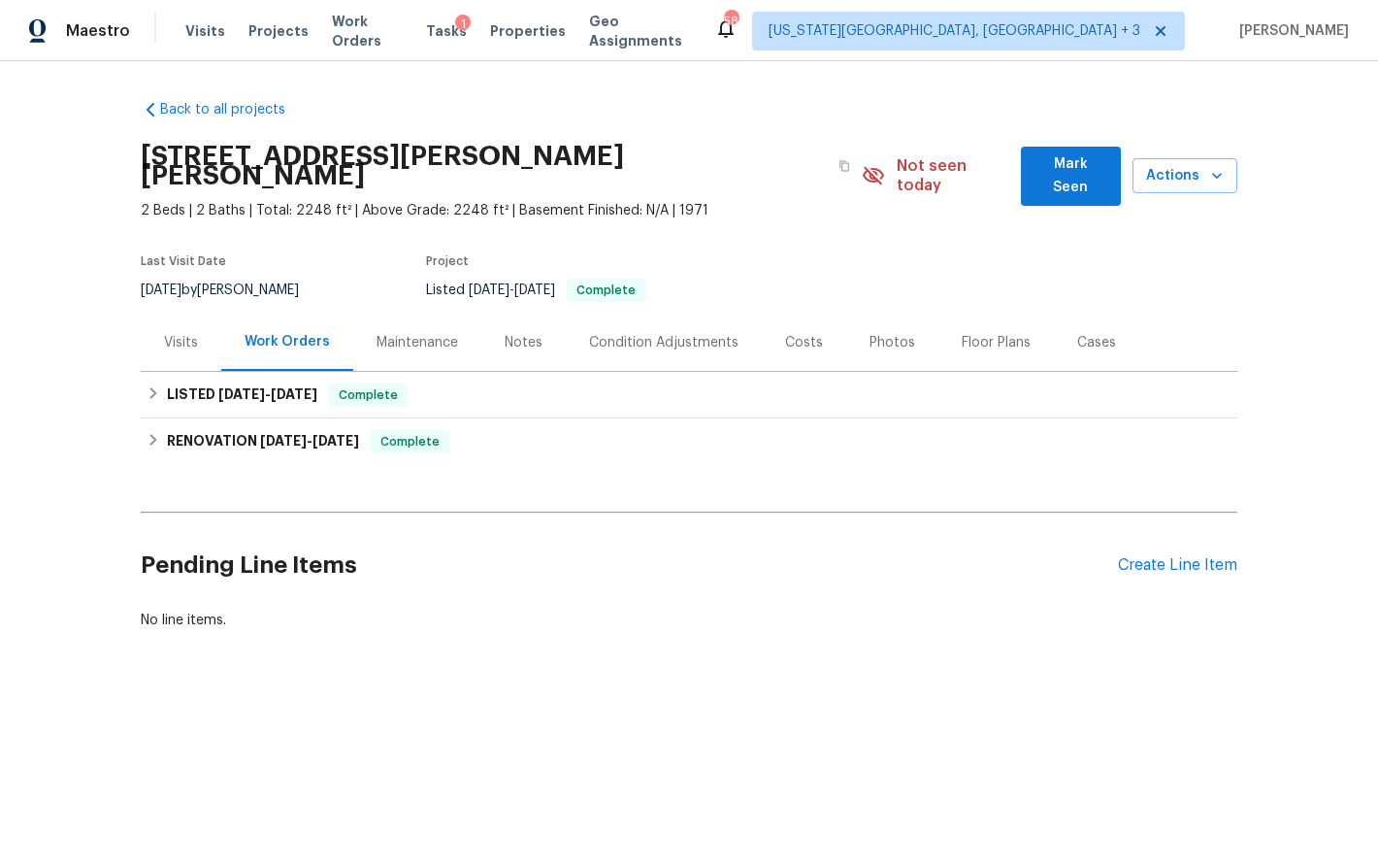
click at [785, 333] on div "Costs" at bounding box center [804, 342] width 38 height 19
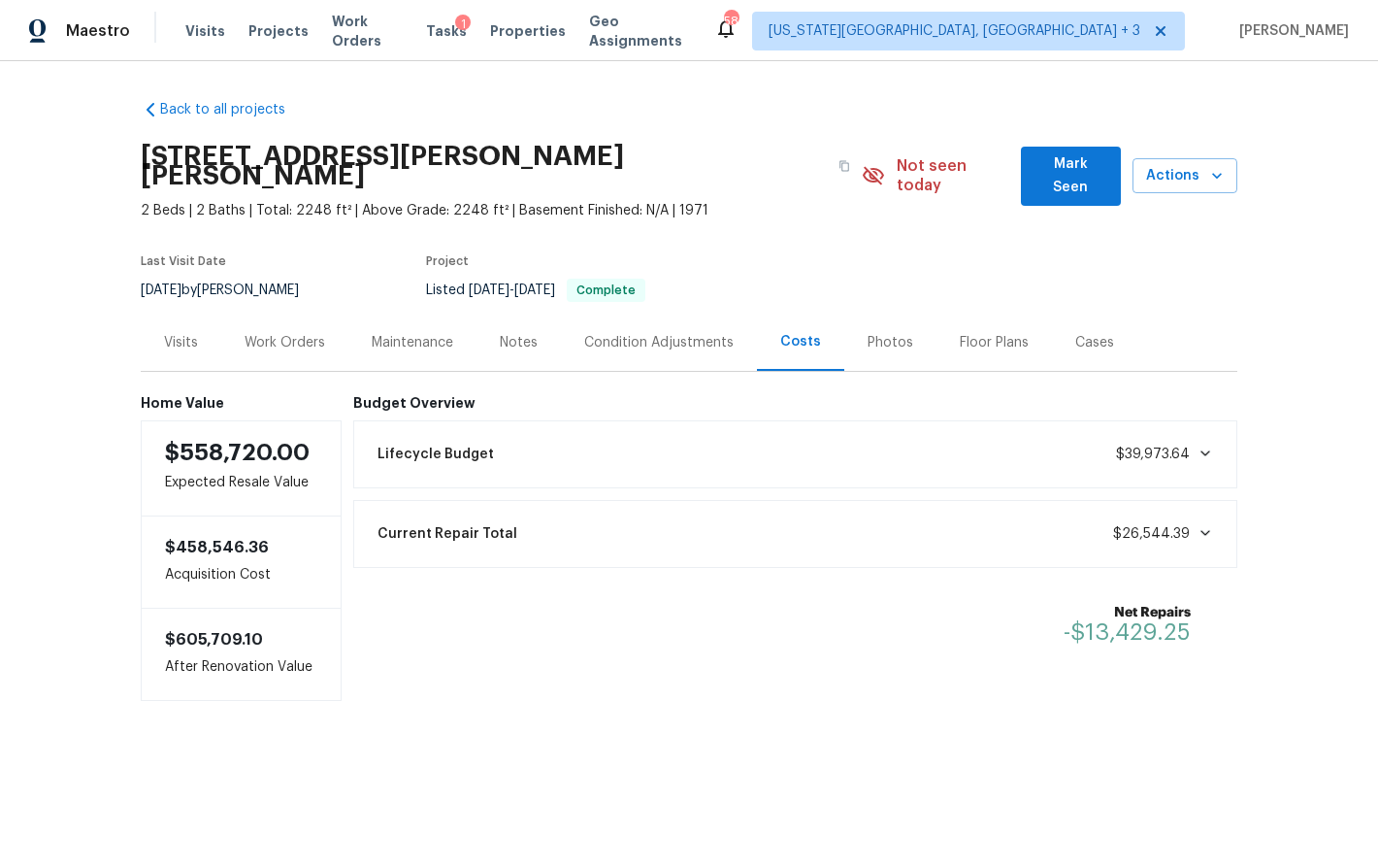
click at [636, 333] on div "Condition Adjustments" at bounding box center [660, 342] width 150 height 19
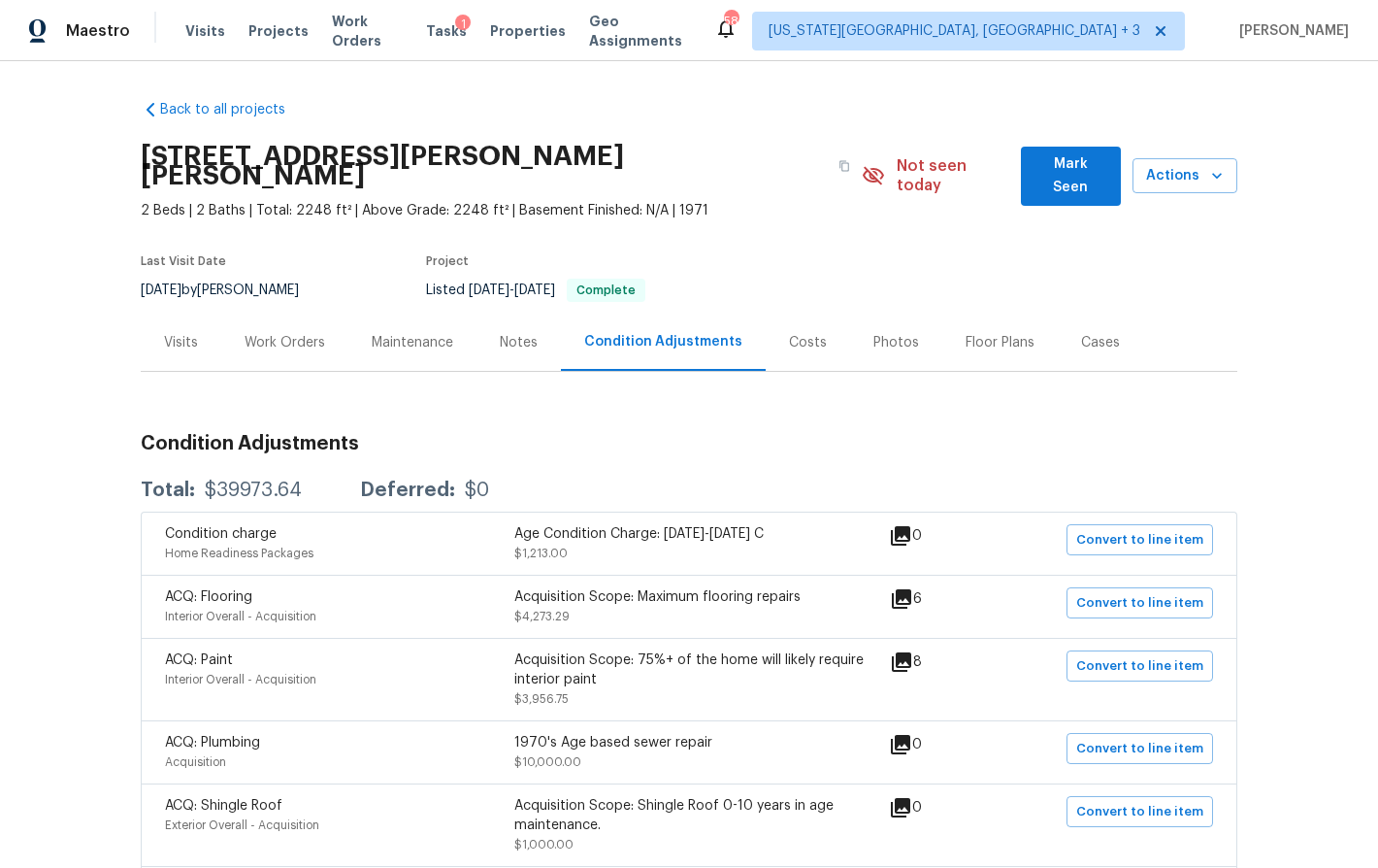
click at [190, 333] on div "Visits" at bounding box center [181, 341] width 81 height 57
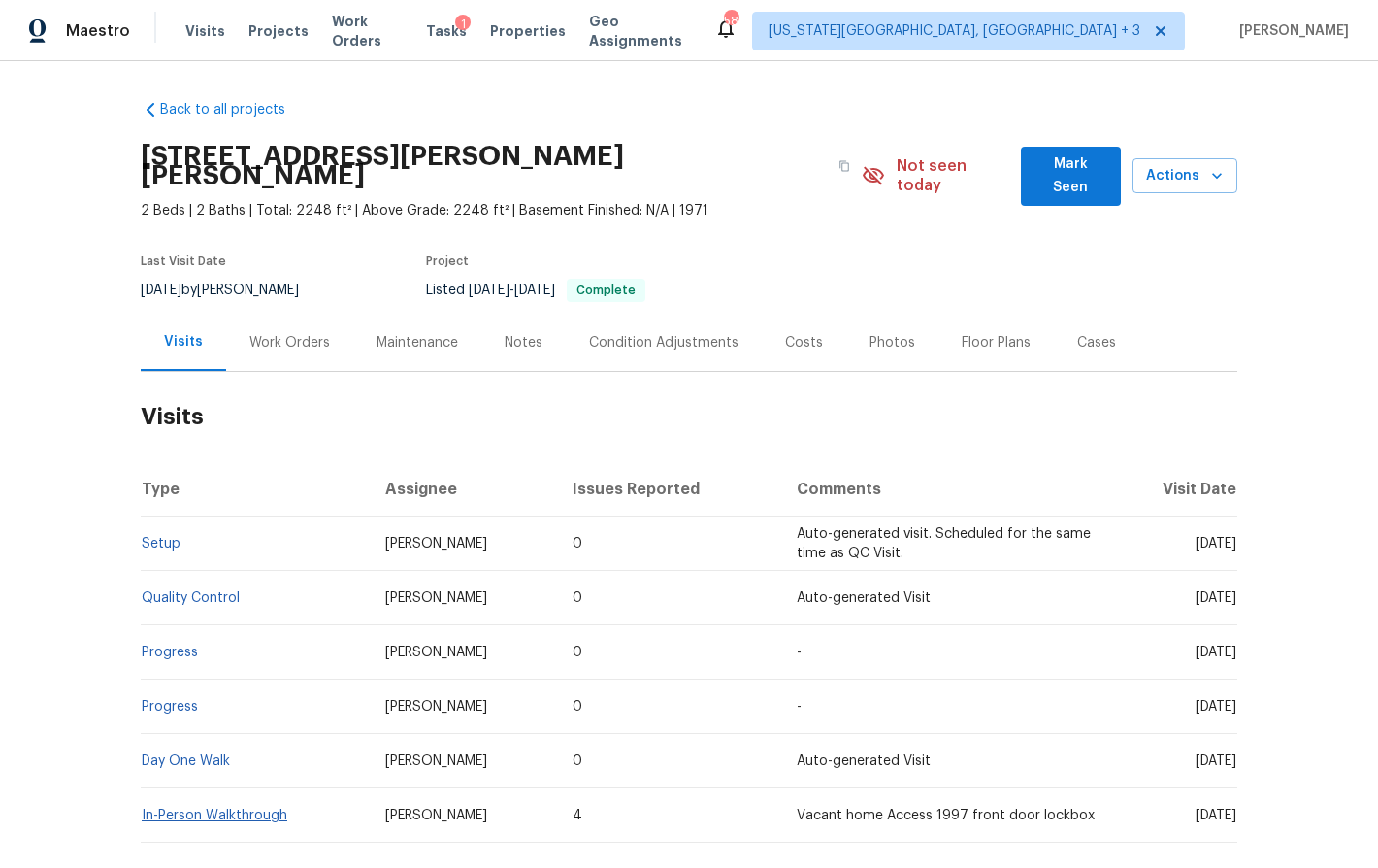
click at [223, 808] on link "In-Person Walkthrough" at bounding box center [215, 815] width 146 height 14
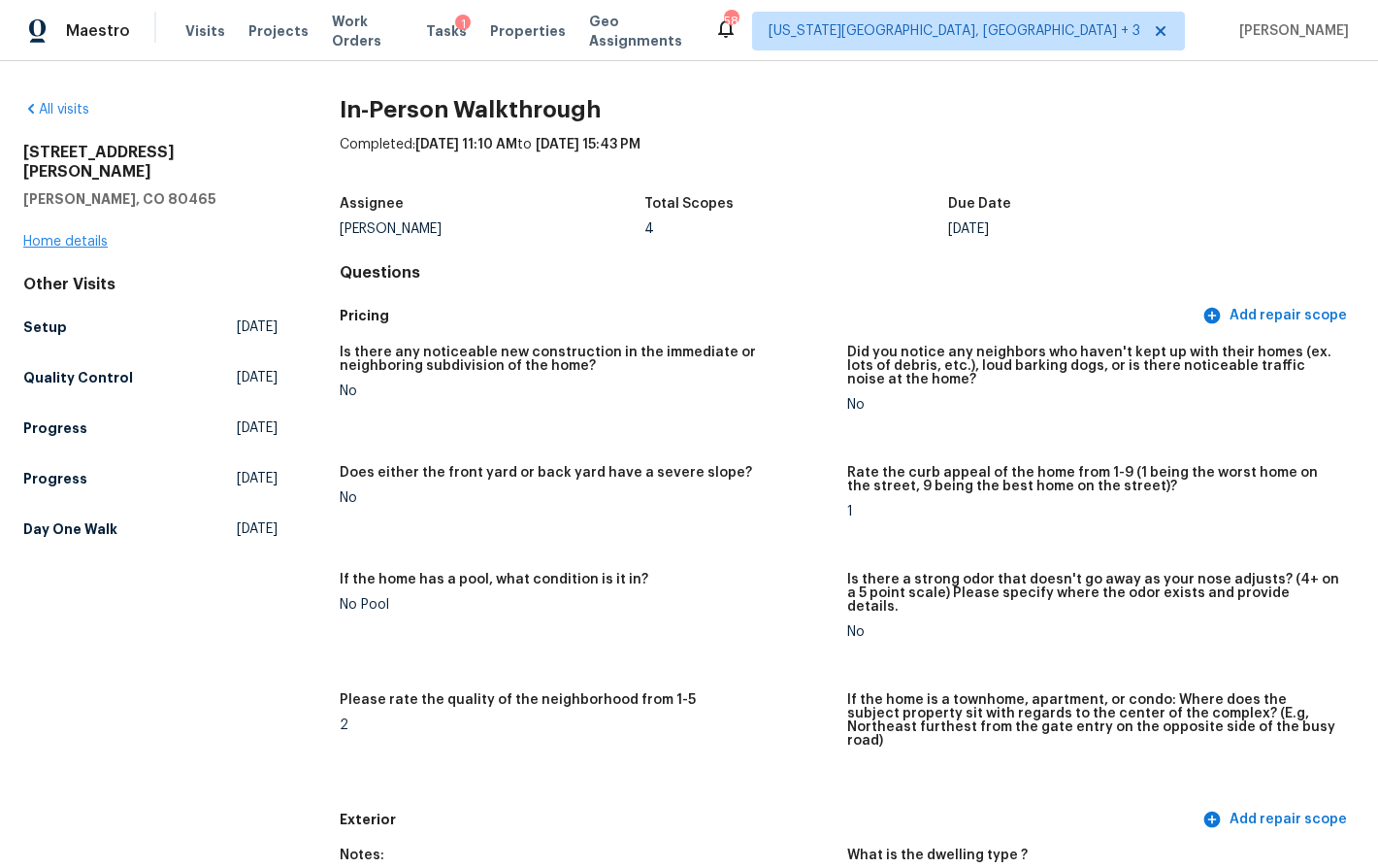
click at [77, 234] on link "Home details" at bounding box center [65, 241] width 85 height 14
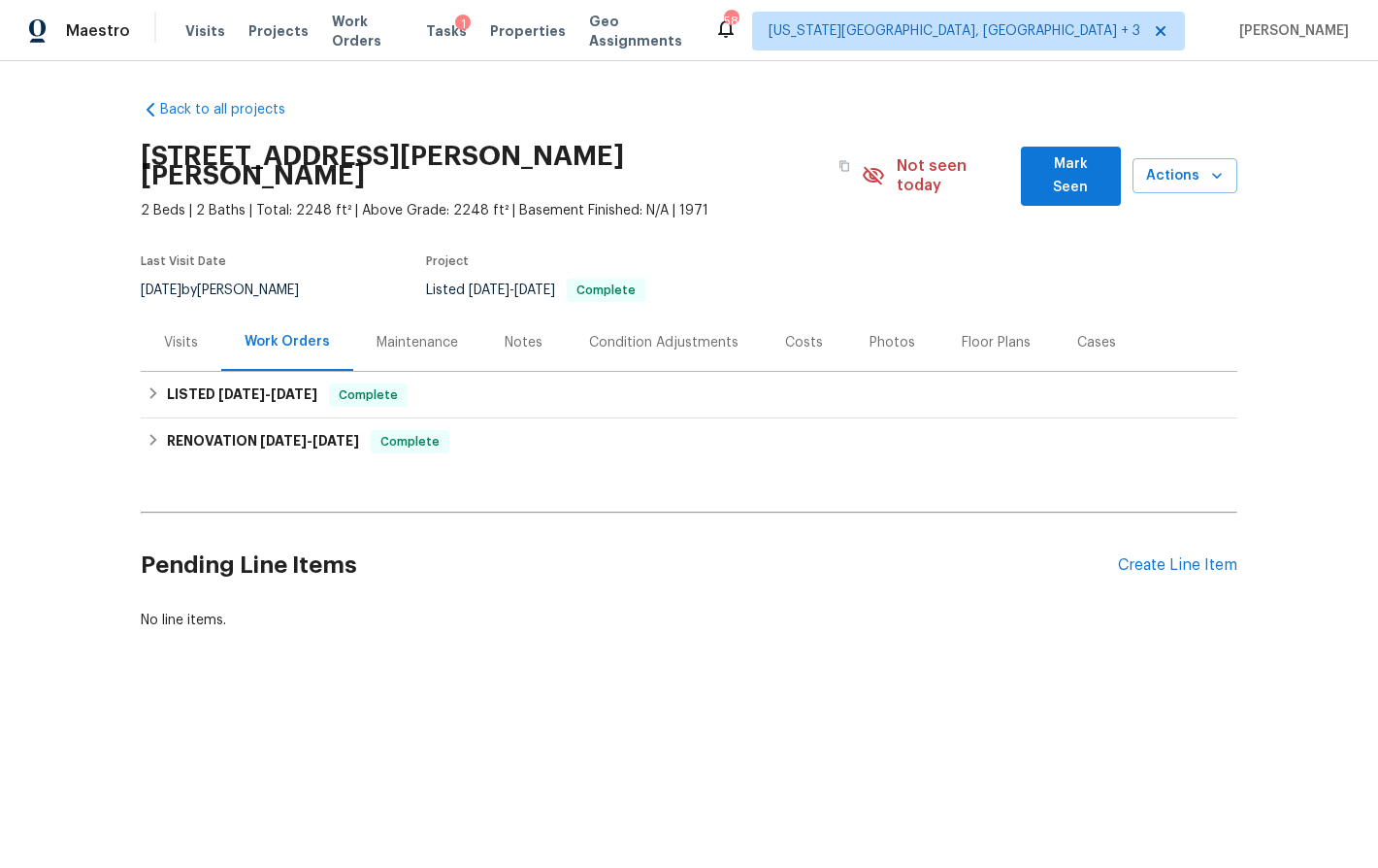
click at [787, 333] on div "Costs" at bounding box center [804, 342] width 38 height 19
